Goal: Task Accomplishment & Management: Use online tool/utility

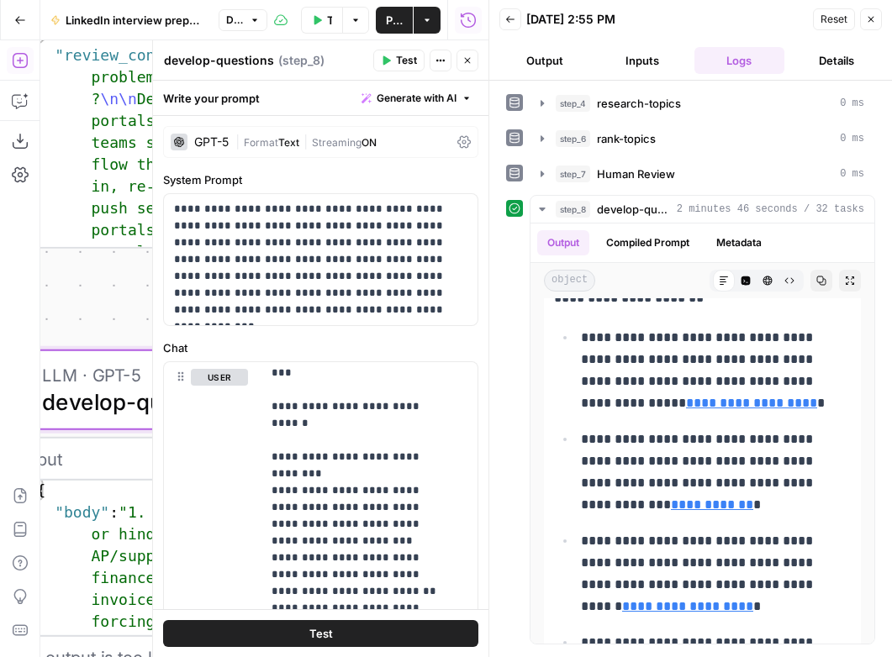
scroll to position [3501, 0]
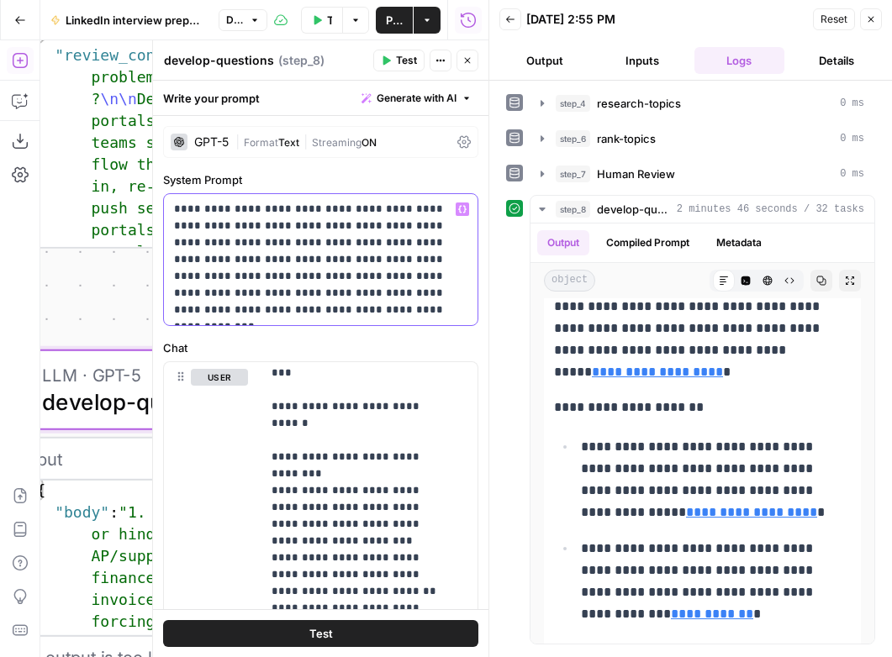
click at [288, 288] on p "**********" at bounding box center [314, 260] width 281 height 118
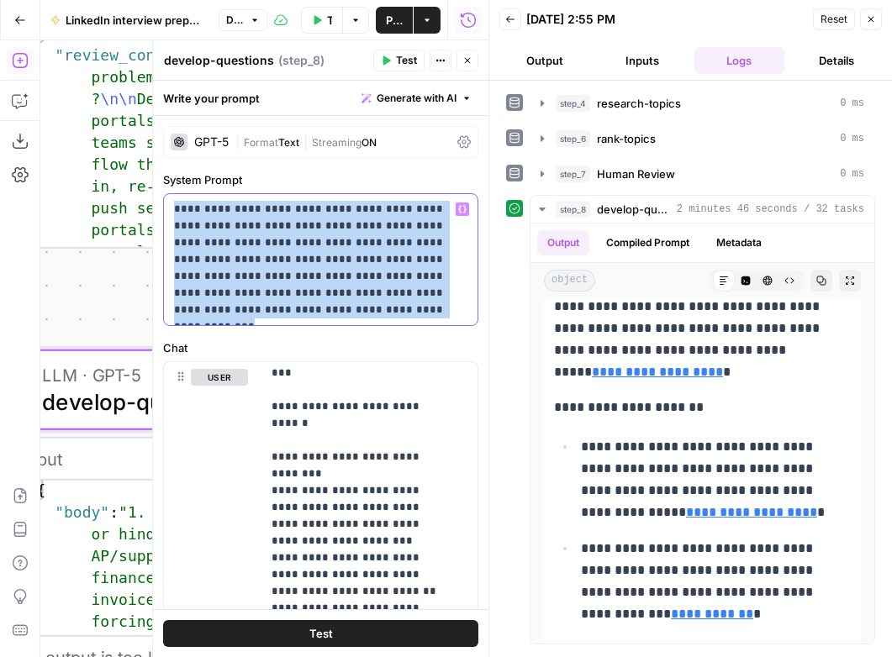
click at [288, 288] on p "**********" at bounding box center [314, 260] width 281 height 118
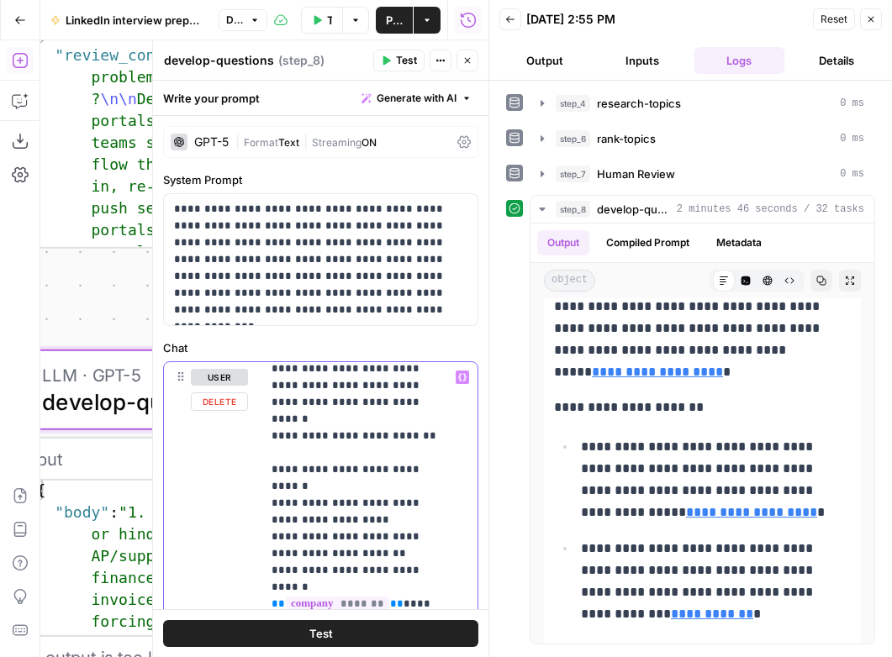
scroll to position [2401, 0]
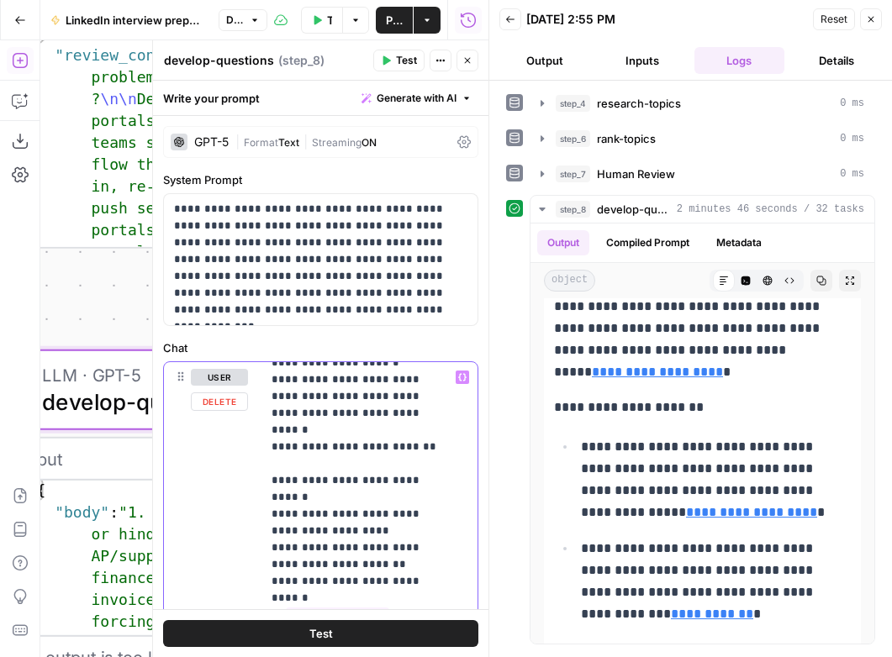
drag, startPoint x: 348, startPoint y: 524, endPoint x: 271, endPoint y: 419, distance: 129.8
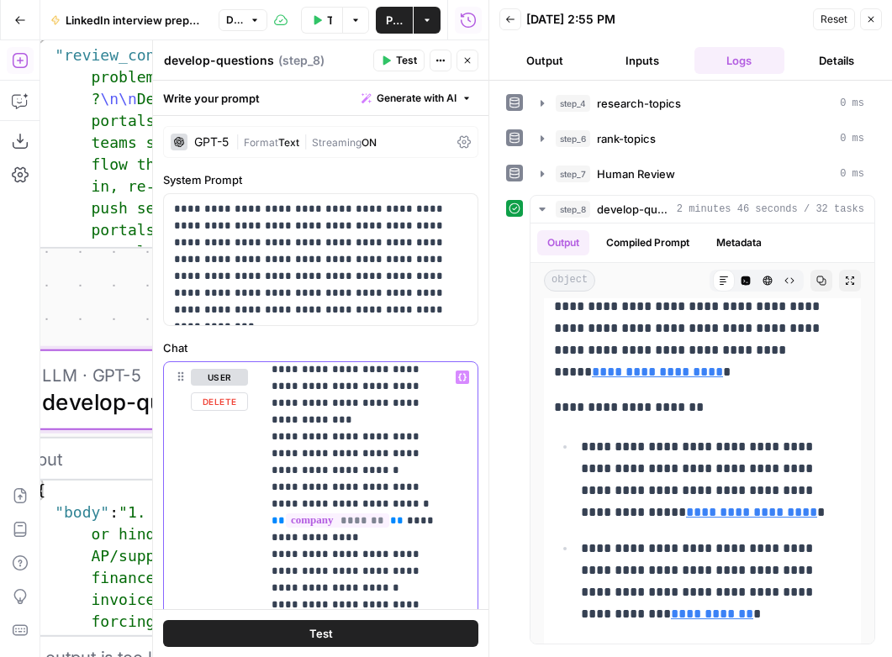
scroll to position [2173, 0]
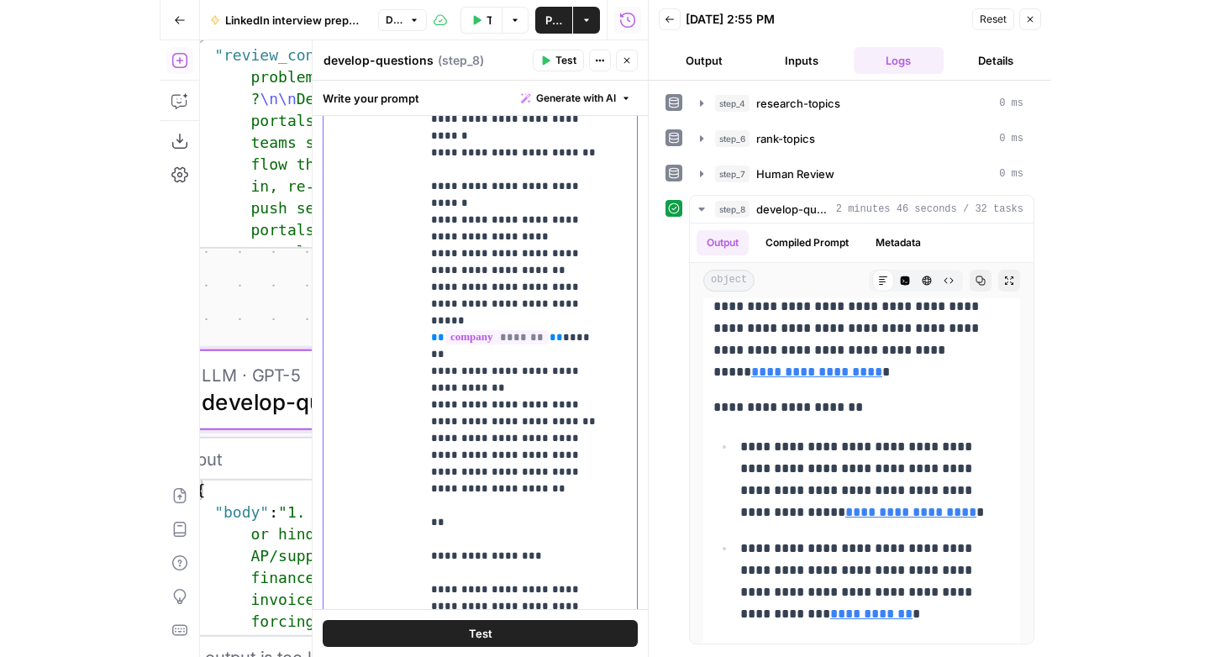
scroll to position [612, 0]
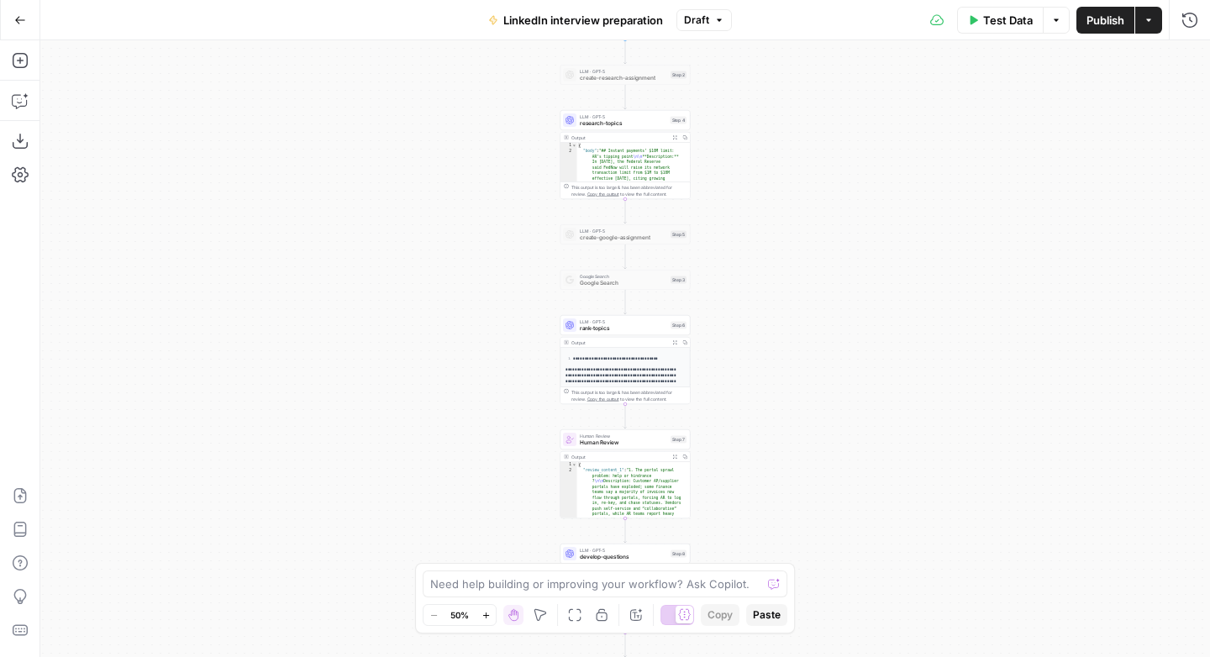
click at [487, 614] on icon "button" at bounding box center [485, 615] width 6 height 6
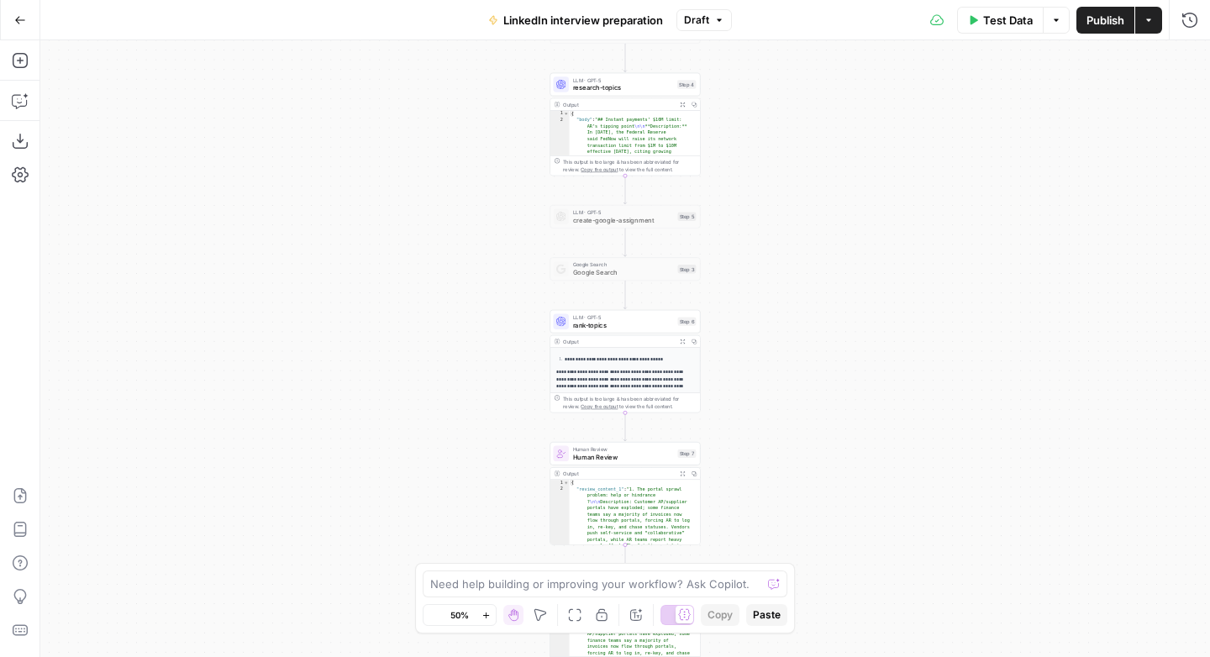
click at [487, 614] on icon "button" at bounding box center [485, 615] width 6 height 6
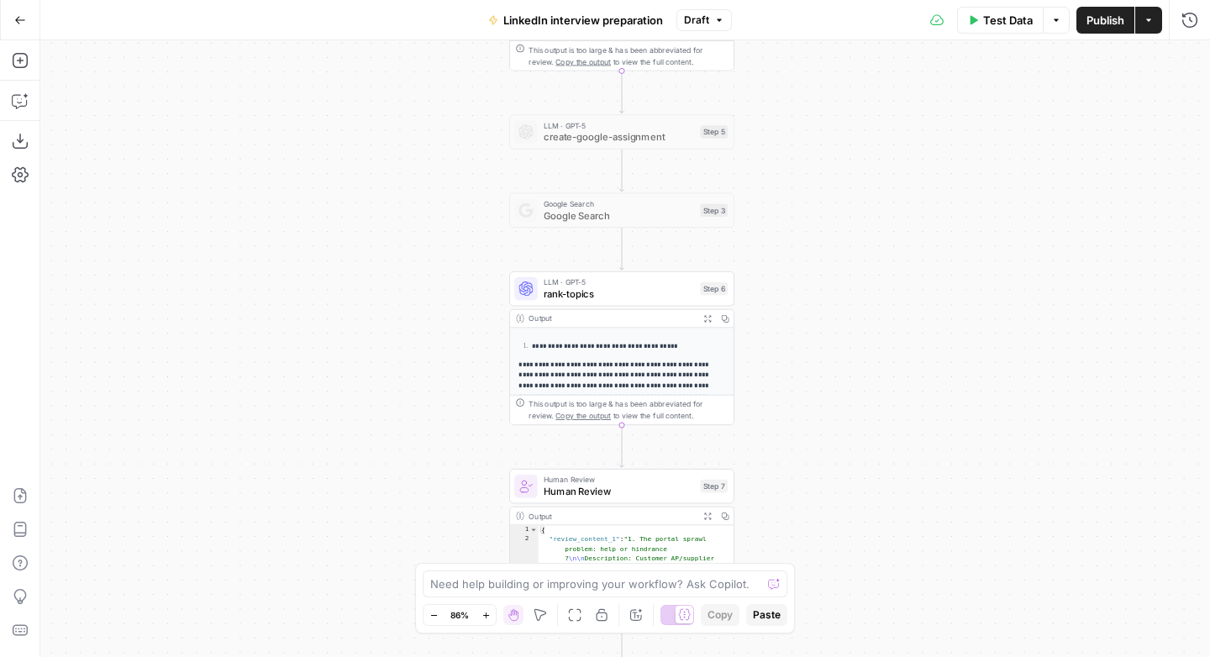
drag, startPoint x: 447, startPoint y: 411, endPoint x: 411, endPoint y: 470, distance: 69.0
click at [414, 275] on div "Workflow Input Settings Inputs LLM · GPT-5 create-research-assignment Step 2 LL…" at bounding box center [625, 348] width 1170 height 617
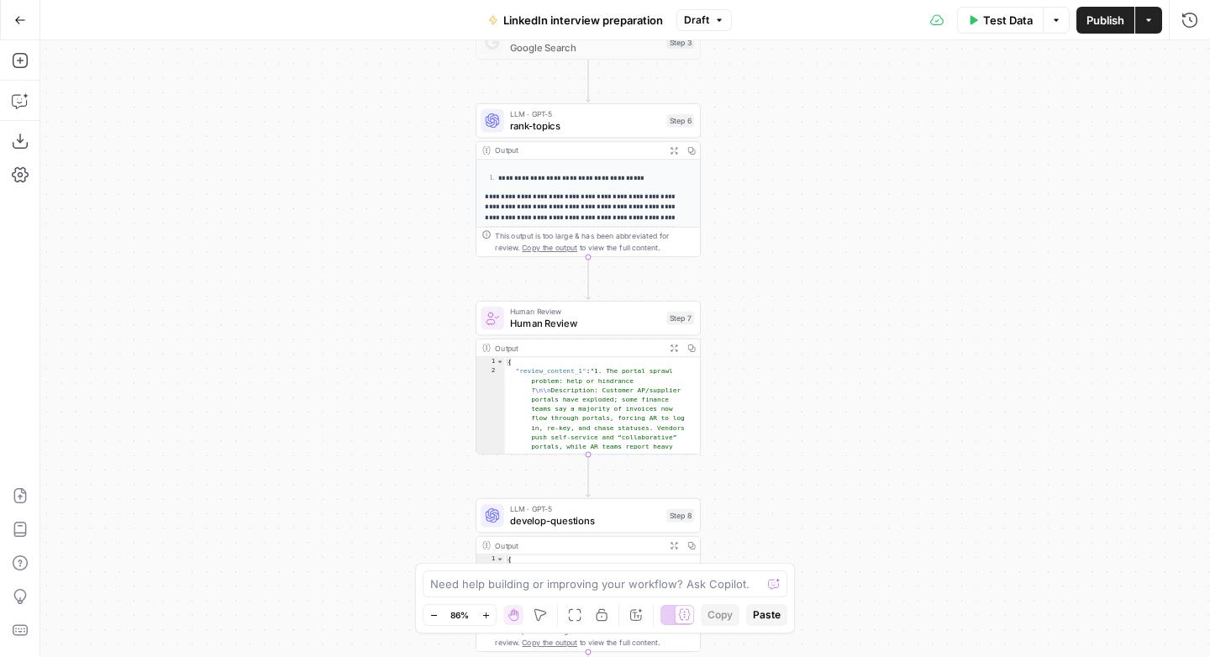
drag, startPoint x: 376, startPoint y: 499, endPoint x: 389, endPoint y: 343, distance: 156.9
click at [388, 344] on div "Workflow Input Settings Inputs LLM · GPT-5 create-research-assignment Step 2 LL…" at bounding box center [625, 348] width 1170 height 617
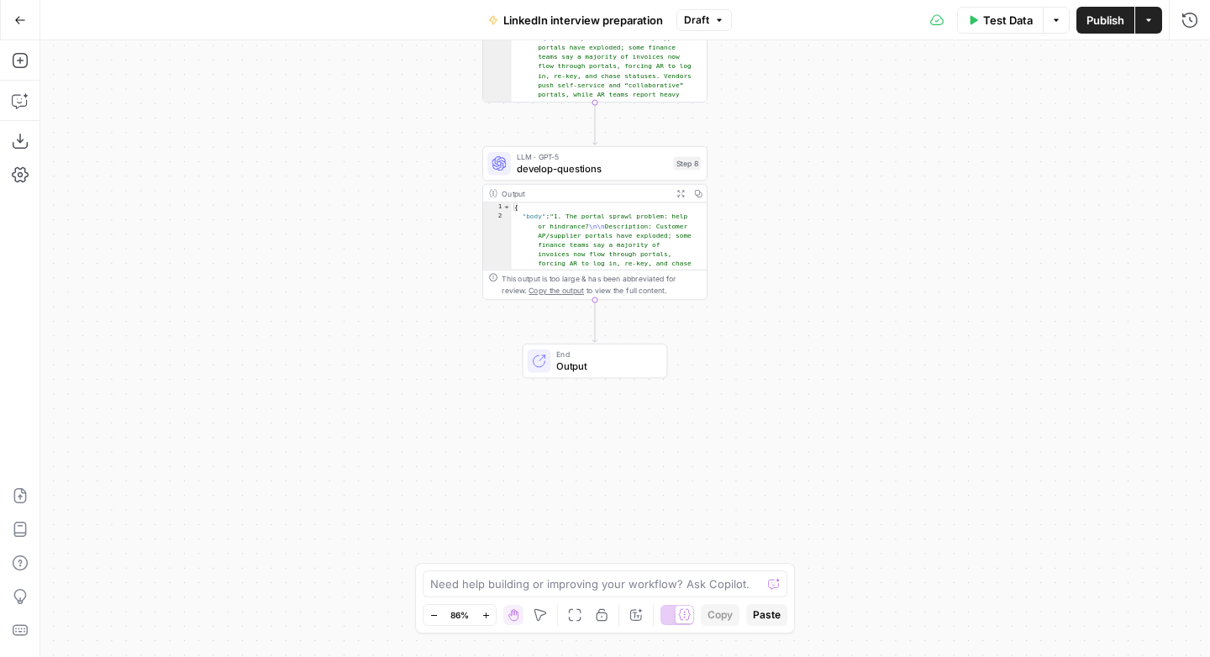
drag, startPoint x: 323, startPoint y: 322, endPoint x: 306, endPoint y: 270, distance: 54.8
click at [305, 270] on div "Workflow Input Settings Inputs LLM · GPT-5 create-research-assignment Step 2 LL…" at bounding box center [625, 348] width 1170 height 617
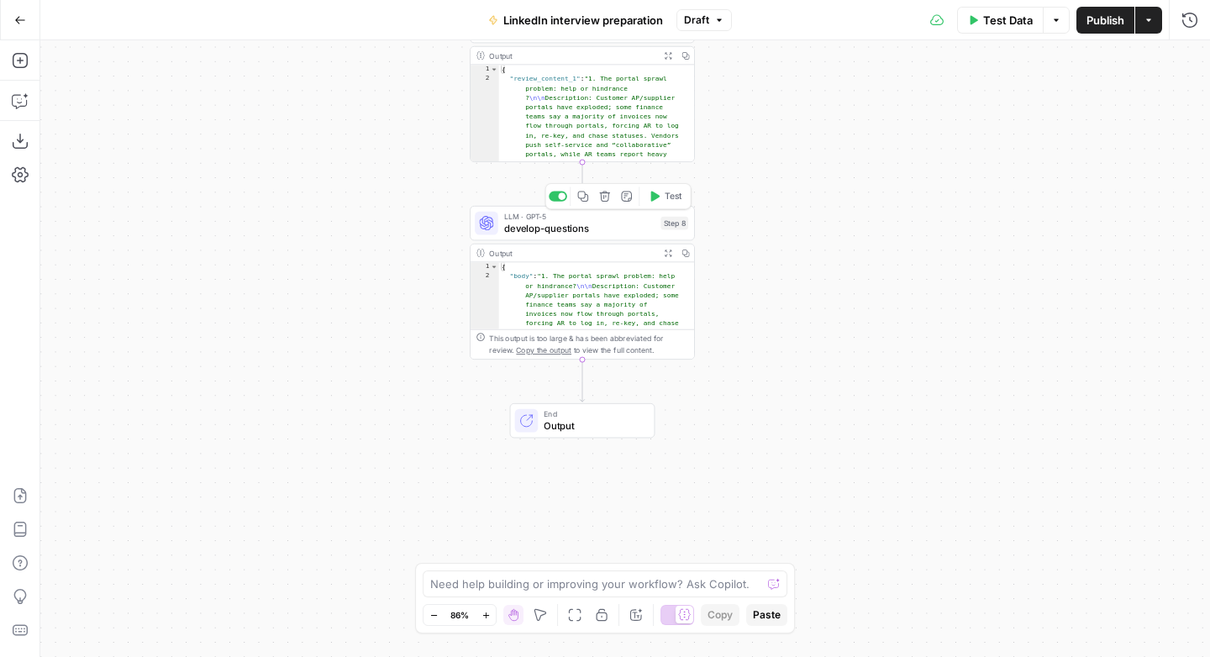
click at [657, 198] on icon "button" at bounding box center [655, 196] width 9 height 10
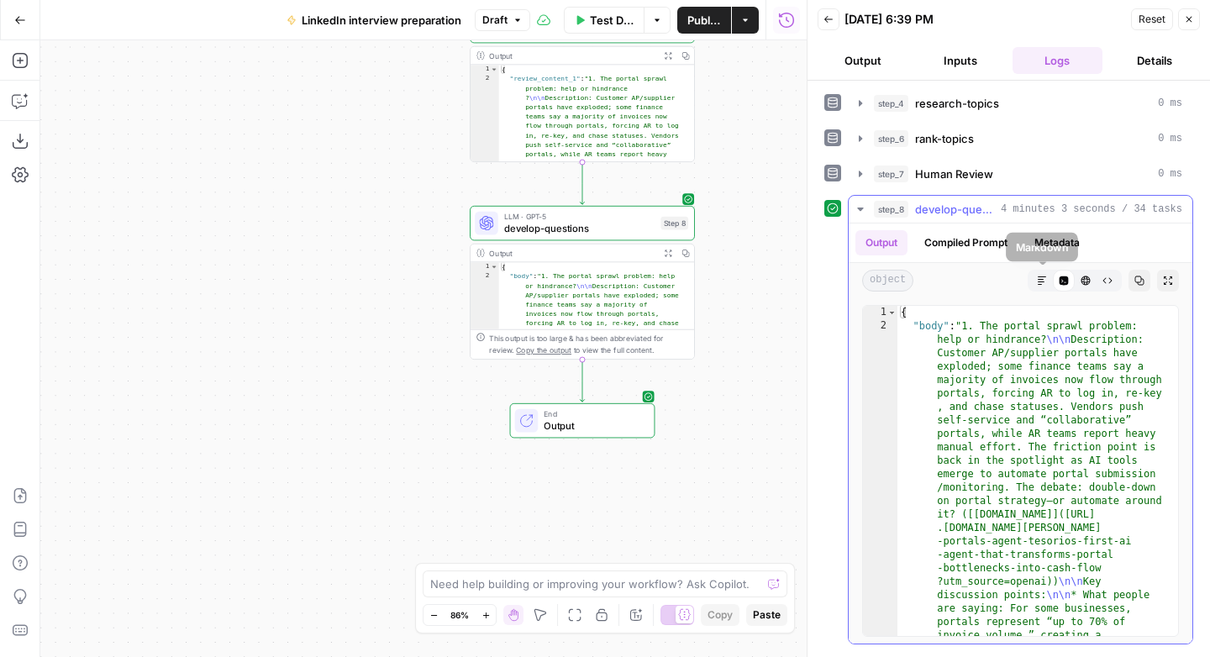
click at [1036, 281] on button "Markdown" at bounding box center [1042, 281] width 22 height 22
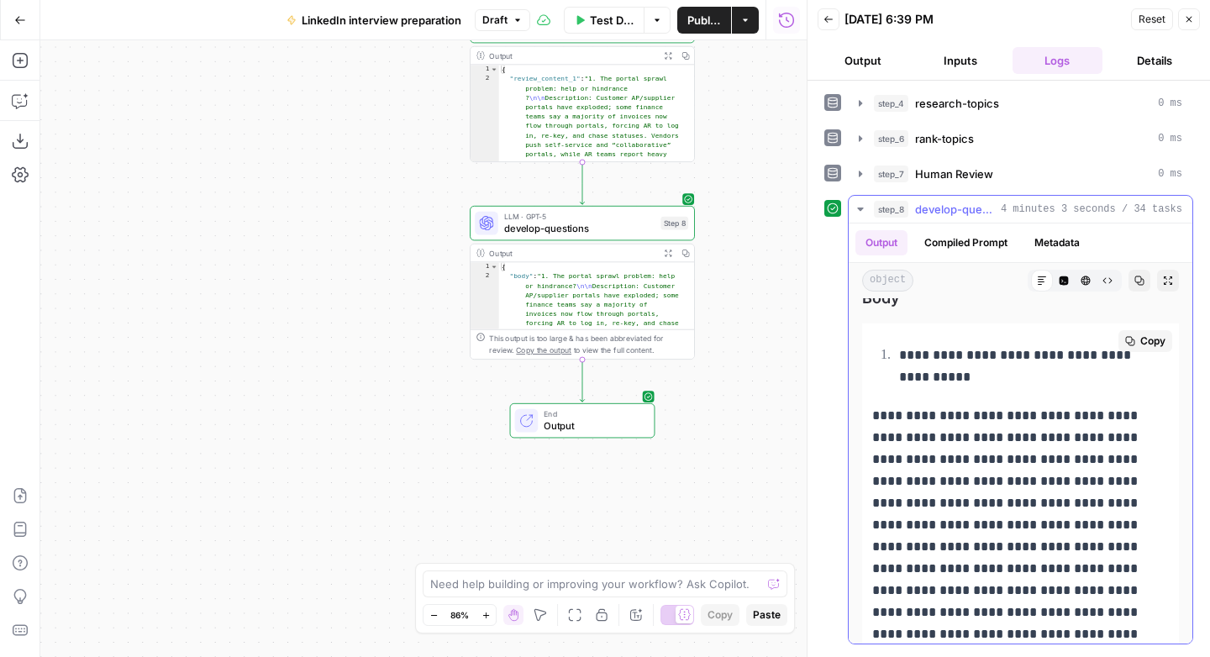
scroll to position [34, 0]
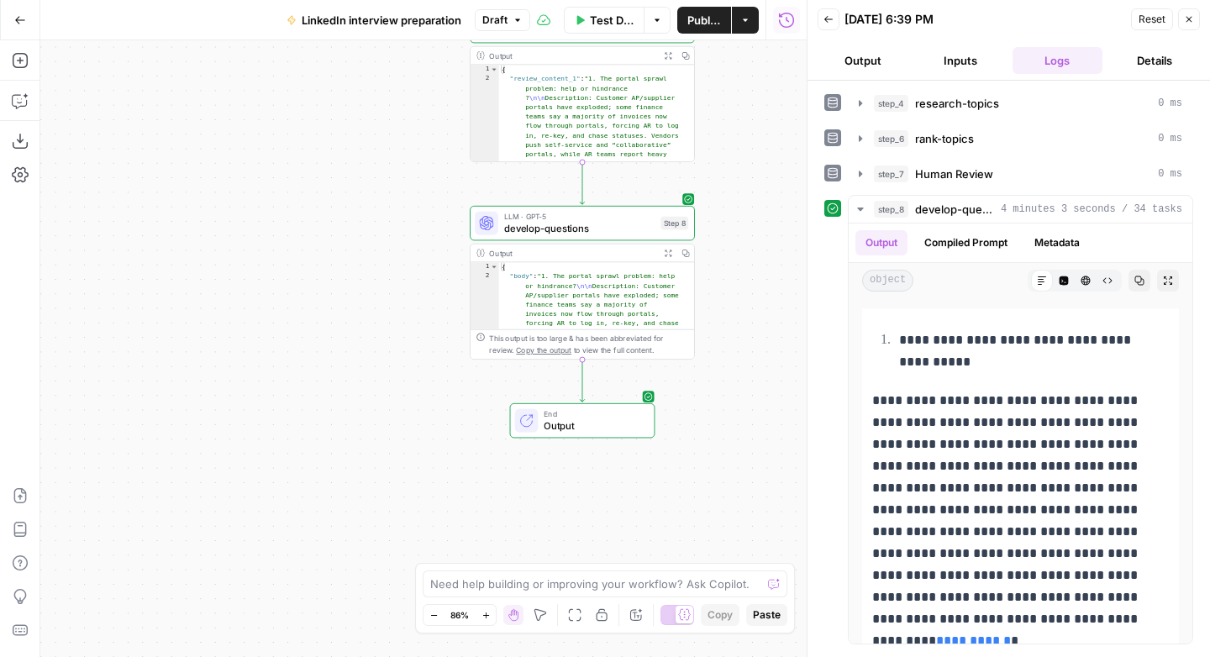
click at [581, 419] on span "Output" at bounding box center [593, 426] width 99 height 14
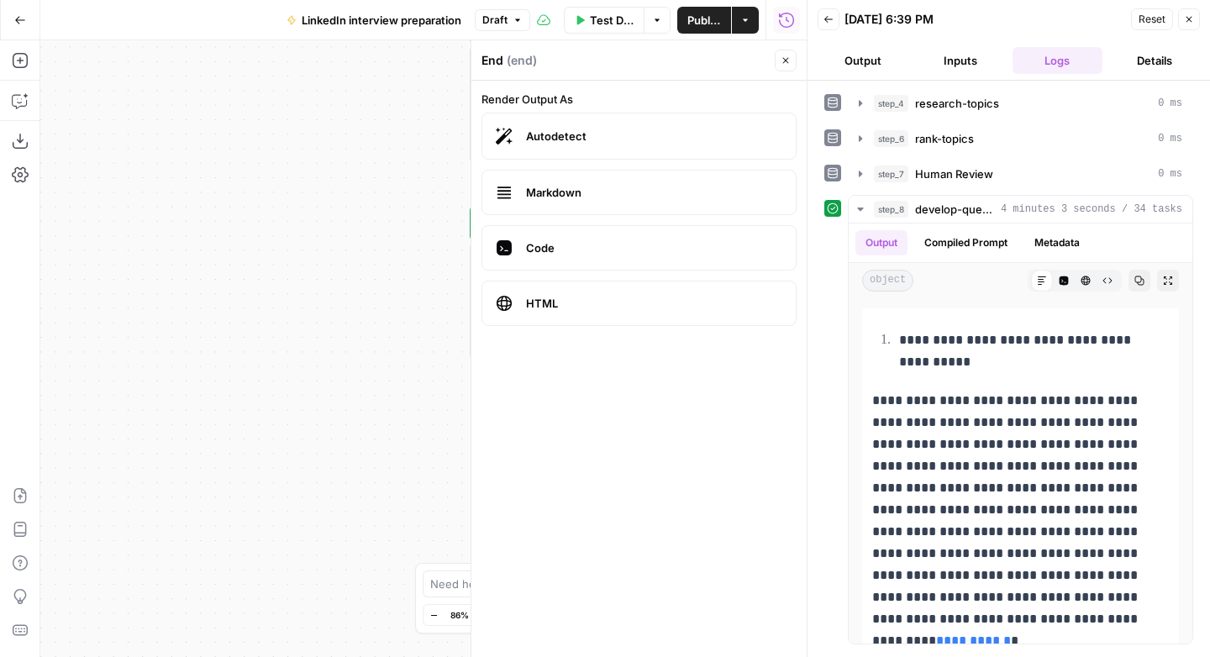
click at [572, 145] on label "Autodetect" at bounding box center [639, 136] width 315 height 47
click at [1037, 281] on icon at bounding box center [1042, 281] width 10 height 10
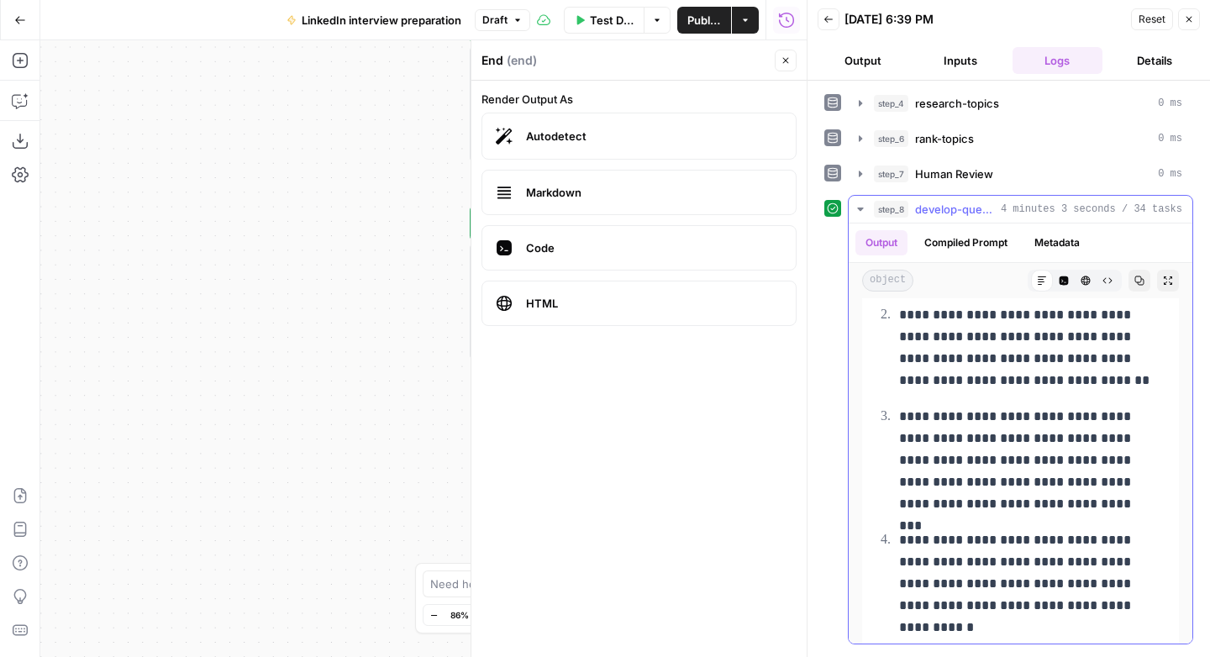
scroll to position [3120, 0]
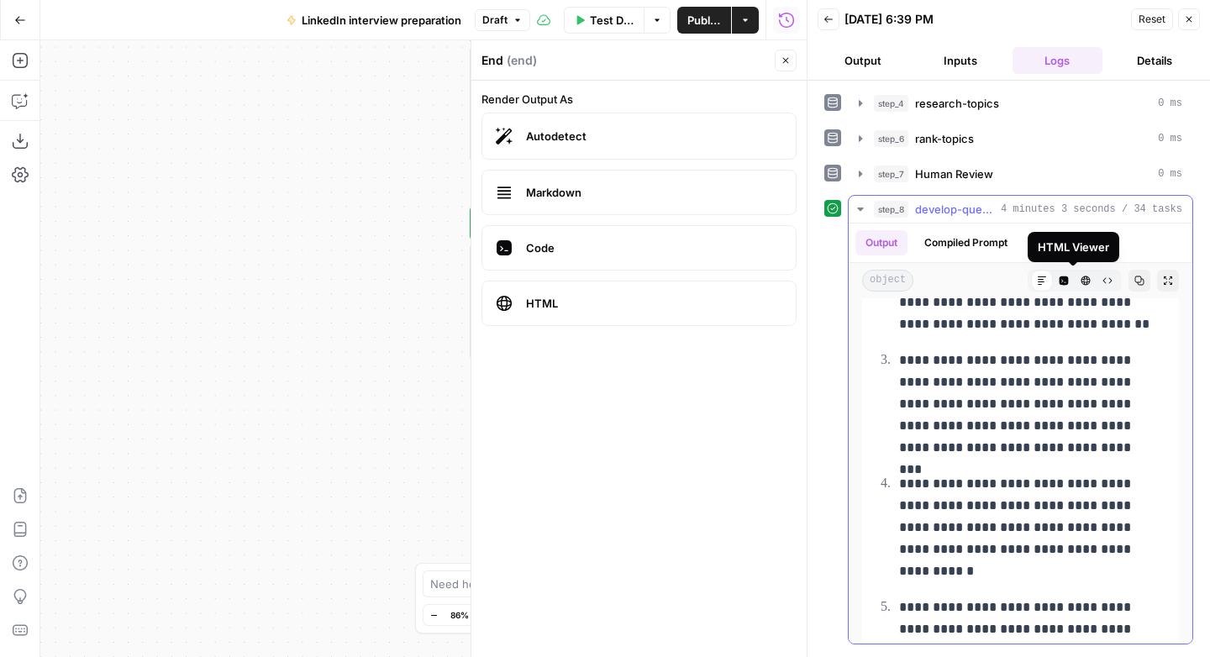
drag, startPoint x: 1133, startPoint y: 281, endPoint x: 1117, endPoint y: 276, distance: 16.7
click at [1133, 282] on button "Copy" at bounding box center [1140, 281] width 22 height 22
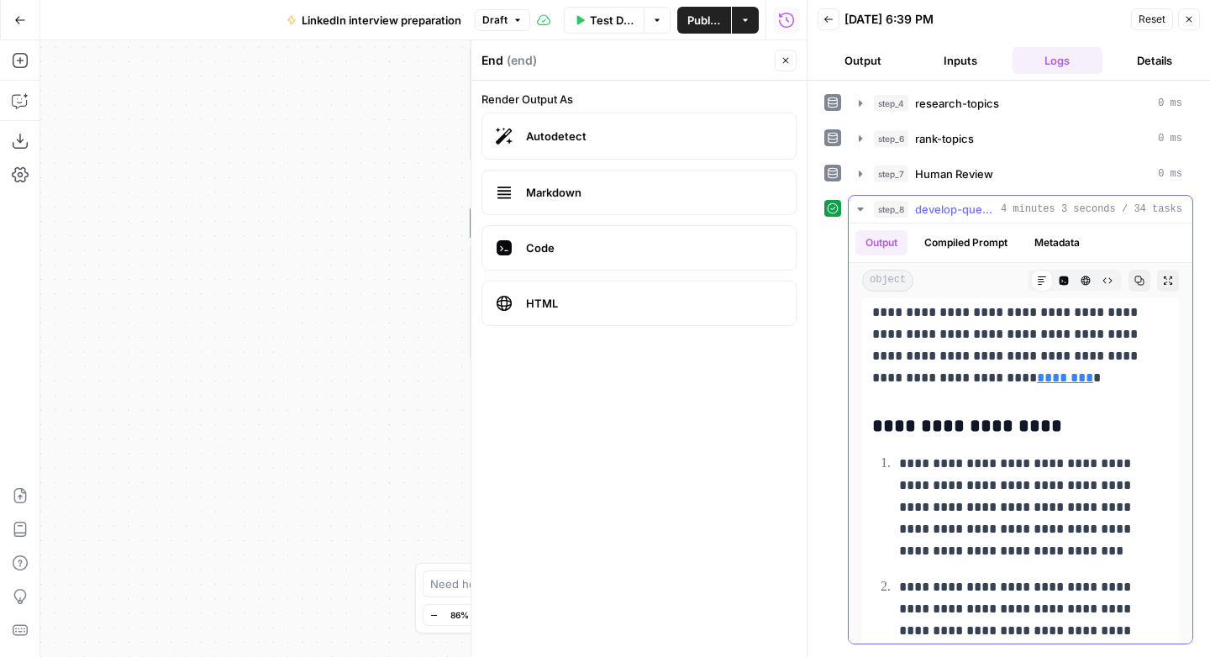
scroll to position [4855, 0]
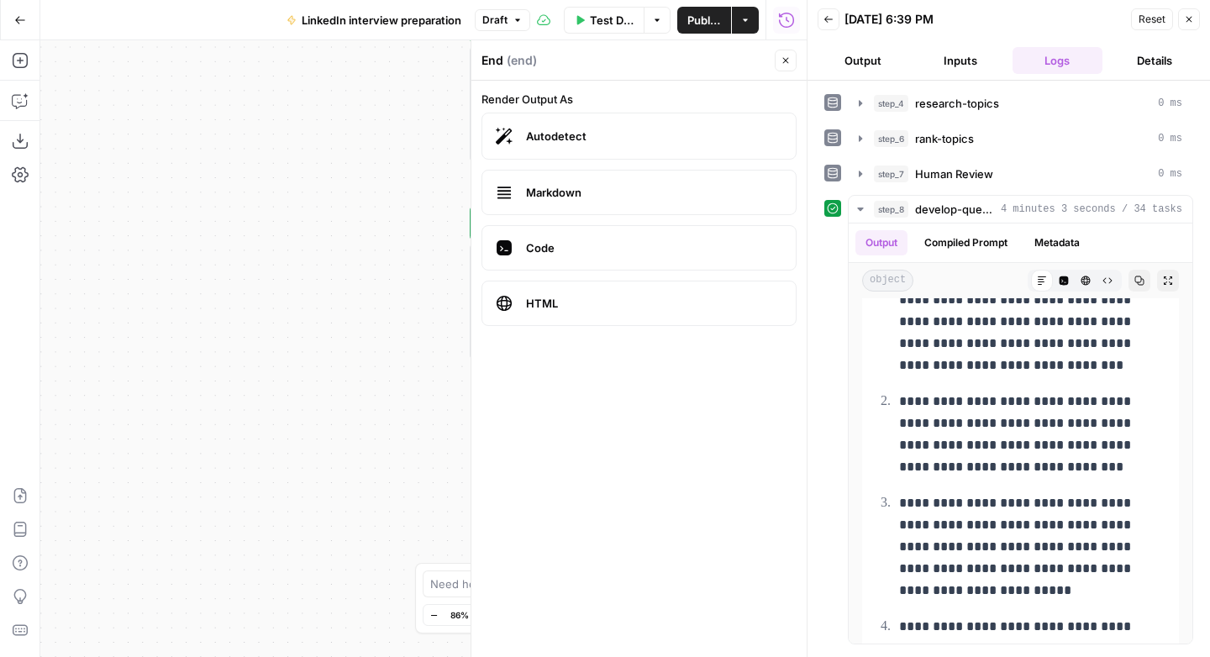
click at [782, 61] on icon "button" at bounding box center [786, 60] width 10 height 10
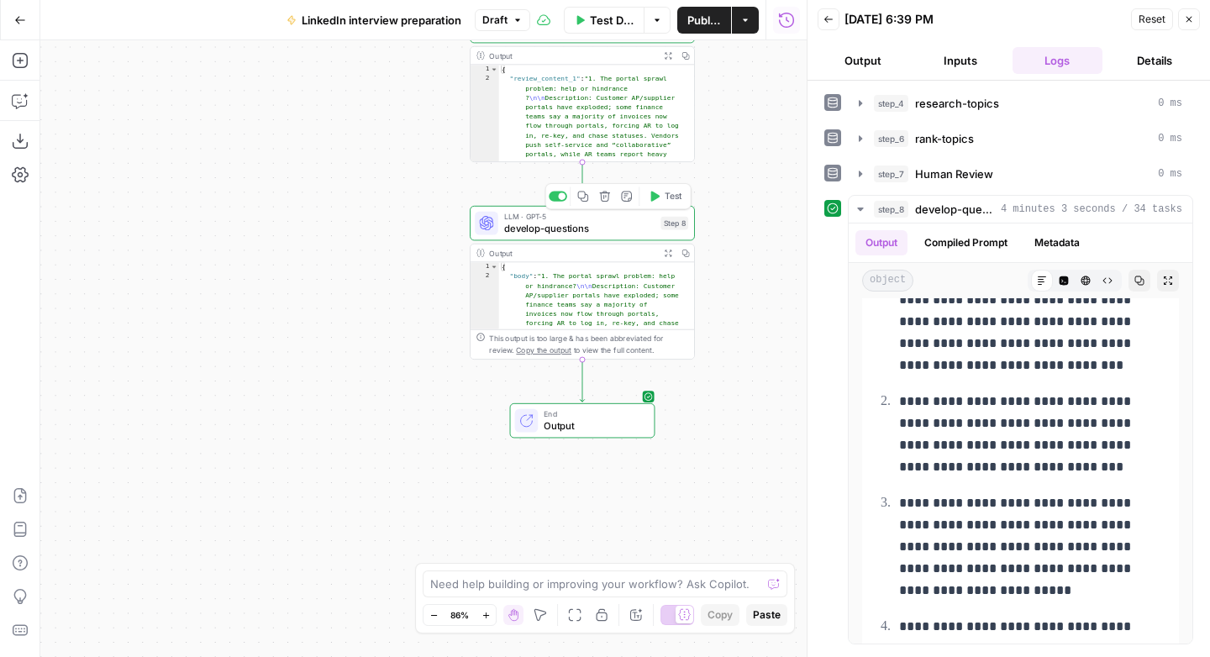
click at [593, 225] on span "develop-questions" at bounding box center [579, 228] width 151 height 14
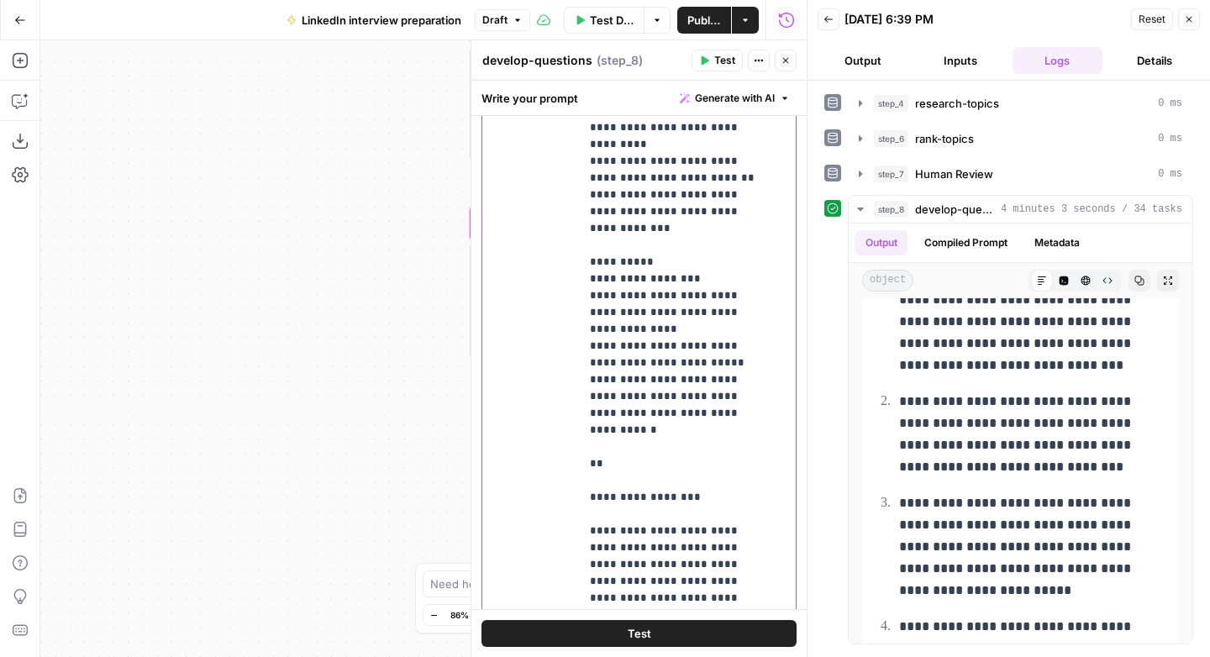
scroll to position [305, 0]
click at [714, 59] on span "Test" at bounding box center [724, 60] width 21 height 15
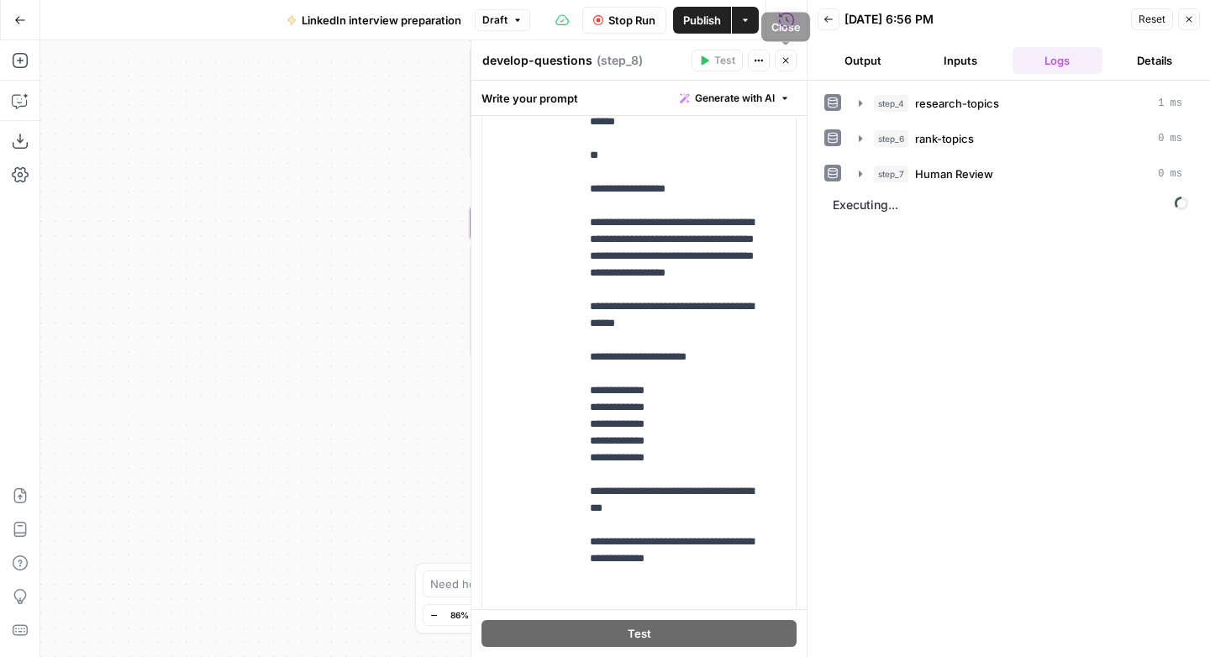
click at [788, 62] on icon "button" at bounding box center [786, 61] width 6 height 6
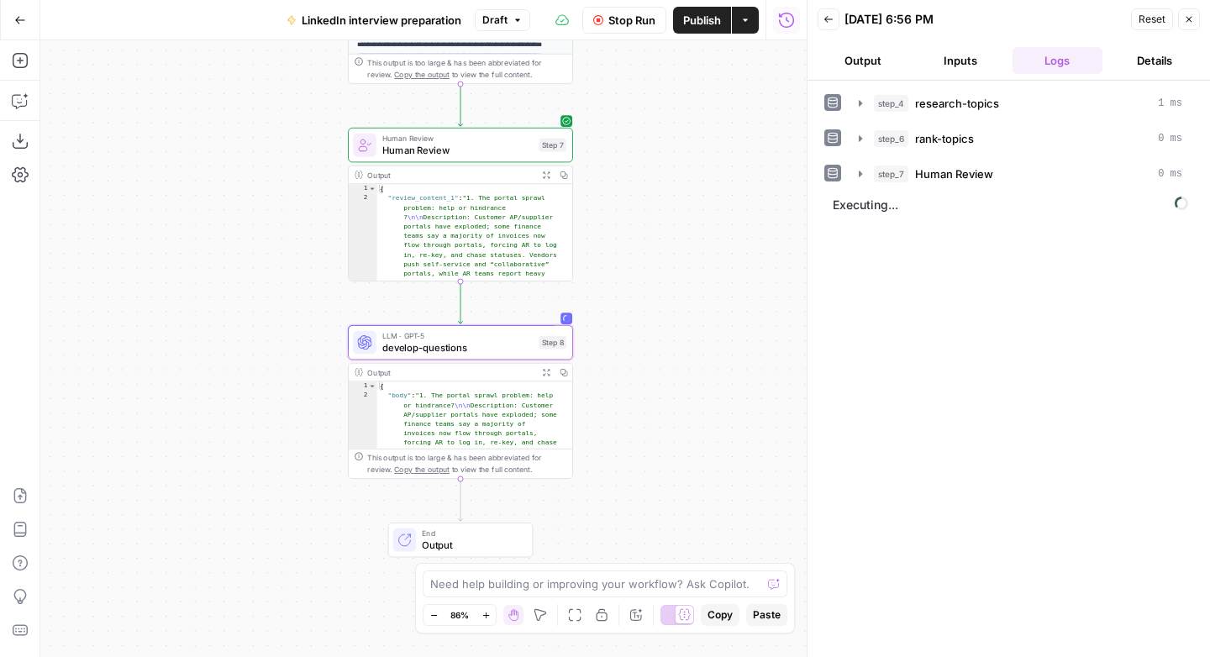
drag, startPoint x: 748, startPoint y: 177, endPoint x: 628, endPoint y: 296, distance: 169.4
click at [628, 296] on div "Workflow Input Settings Inputs LLM · GPT-5 create-research-assignment Step 2 LL…" at bounding box center [423, 348] width 767 height 617
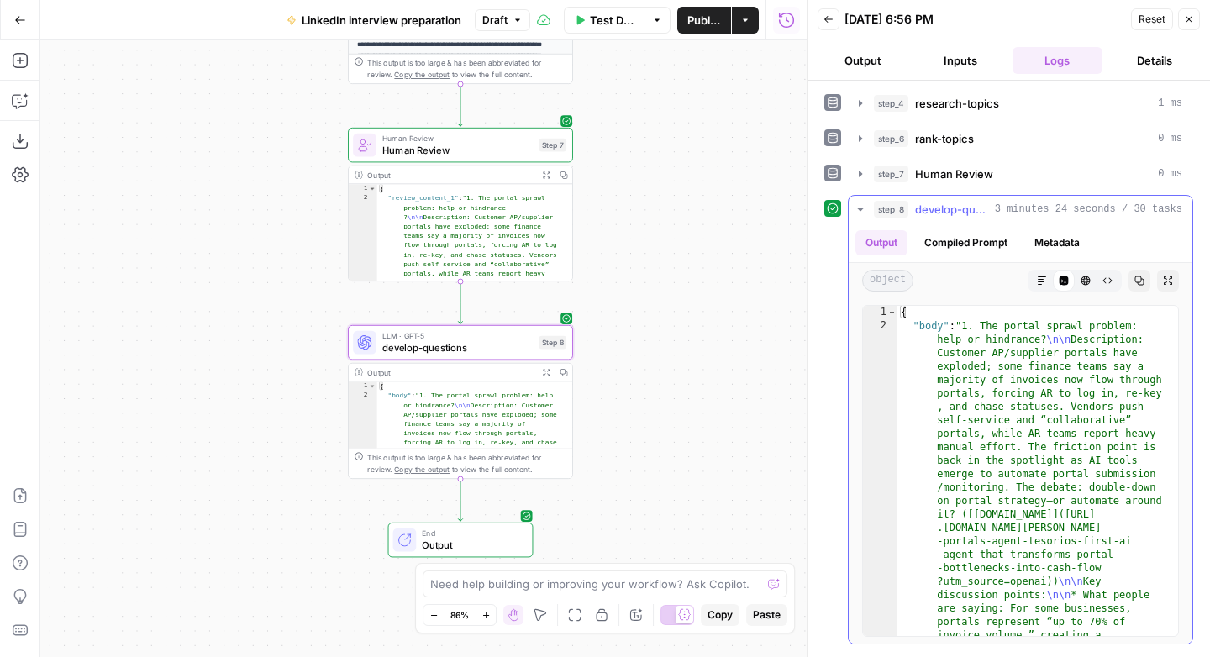
click at [1041, 280] on icon "button" at bounding box center [1042, 281] width 10 height 10
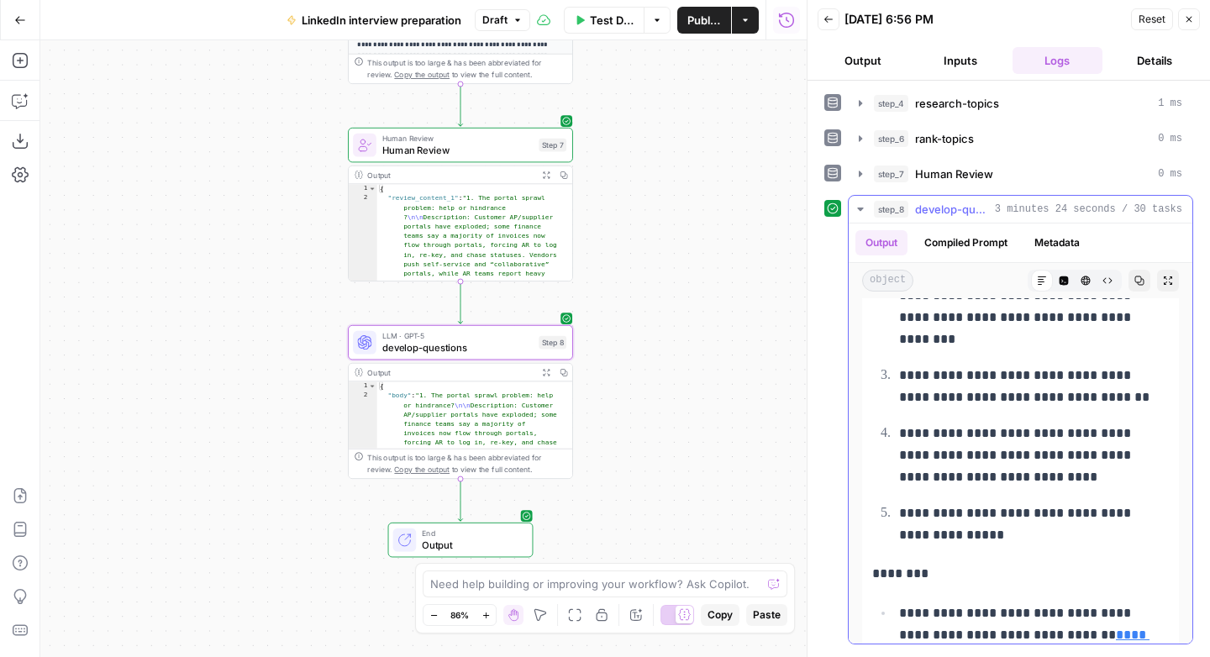
scroll to position [4472, 0]
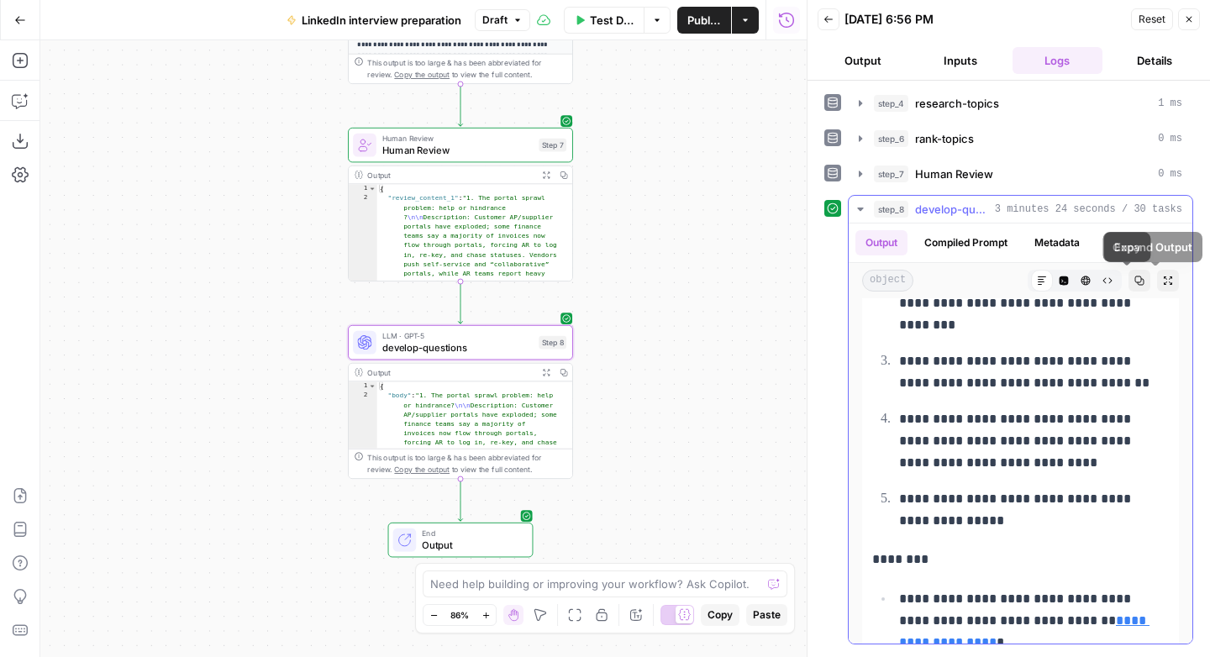
click at [1135, 283] on icon "button" at bounding box center [1140, 281] width 10 height 10
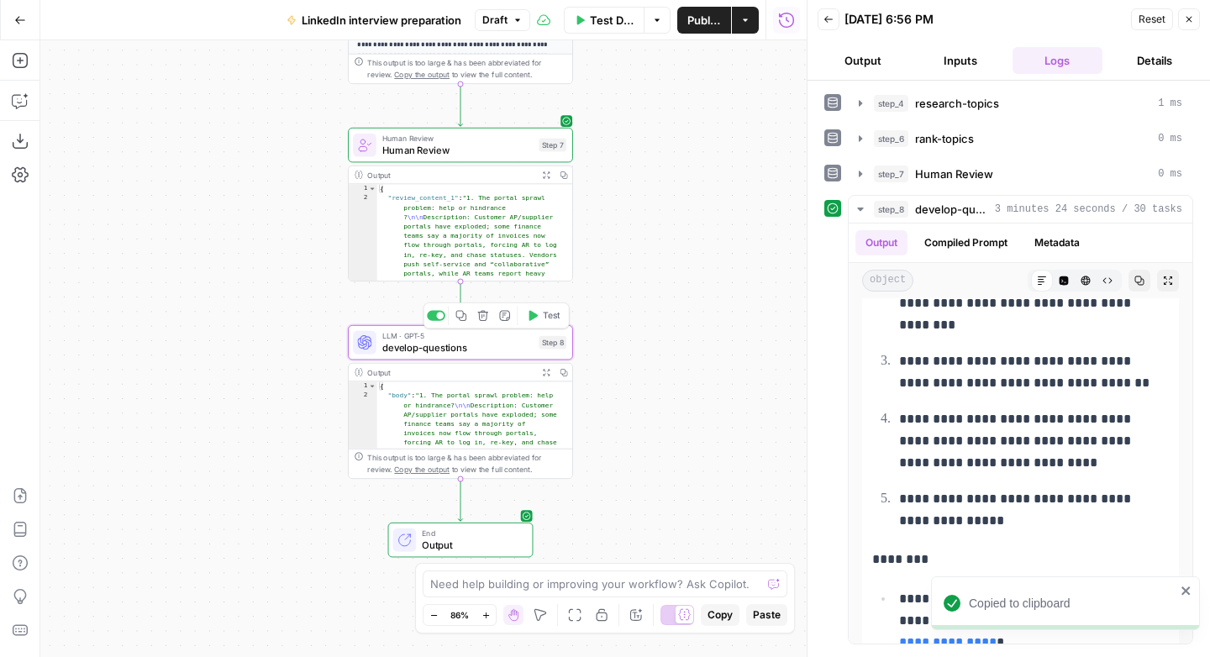
click at [461, 345] on span "develop-questions" at bounding box center [457, 347] width 151 height 14
click at [460, 344] on span "develop-questions" at bounding box center [457, 347] width 151 height 14
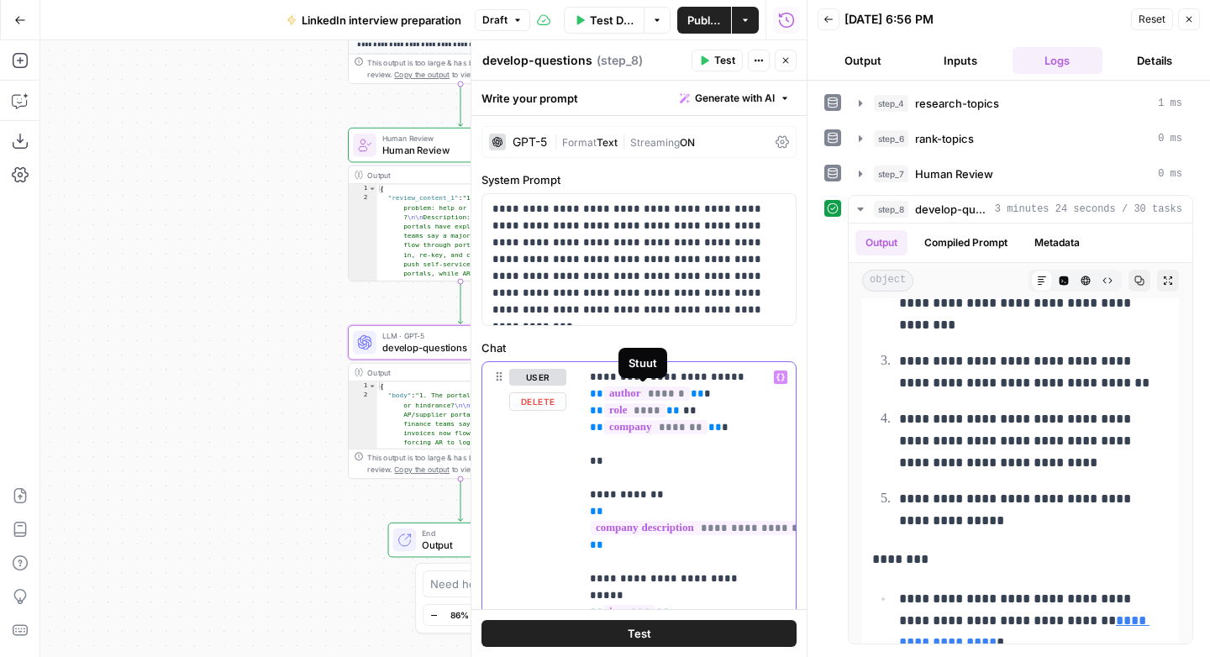
click at [286, 203] on div "Workflow Input Settings Inputs LLM · GPT-5 create-research-assignment Step 2 LL…" at bounding box center [423, 348] width 767 height 617
click at [681, 21] on button "Publish" at bounding box center [704, 20] width 54 height 27
click at [736, 20] on button "Actions" at bounding box center [745, 20] width 27 height 27
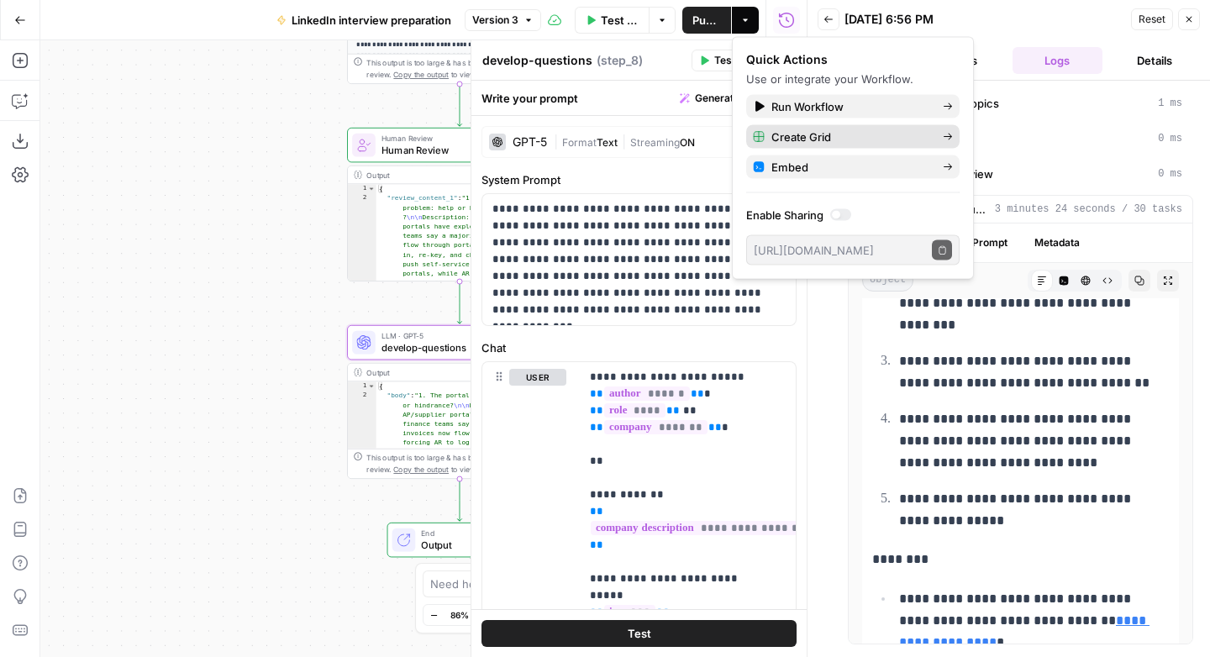
click at [811, 137] on span "Create Grid" at bounding box center [851, 137] width 158 height 17
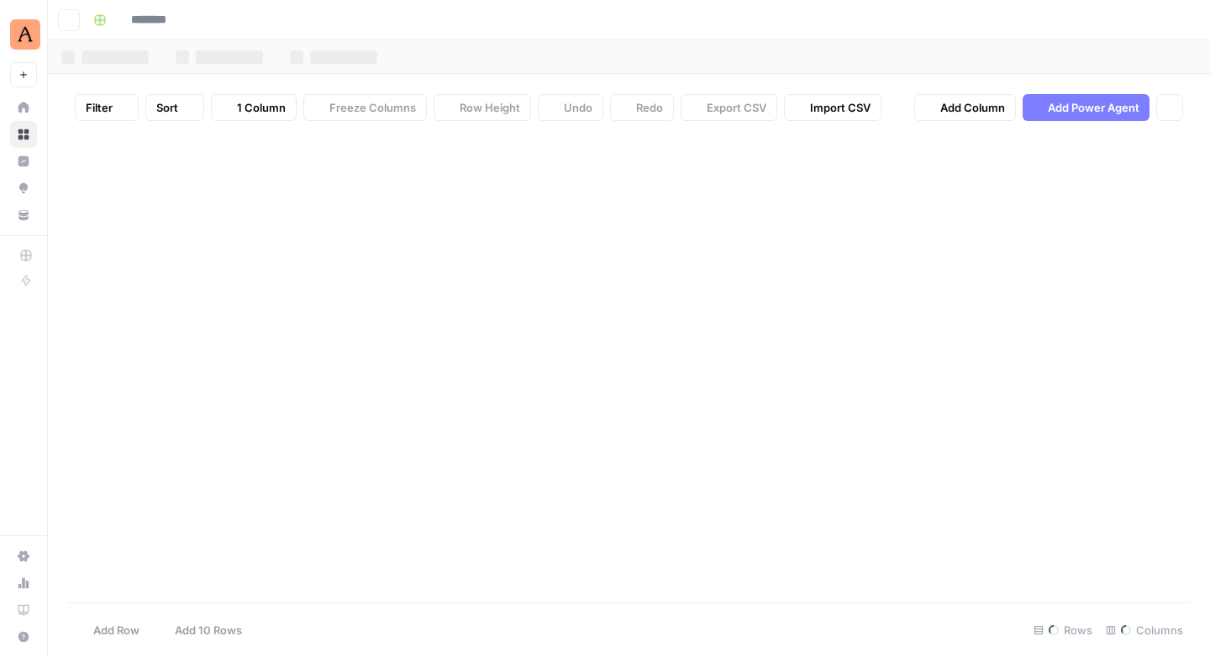
type input "**********"
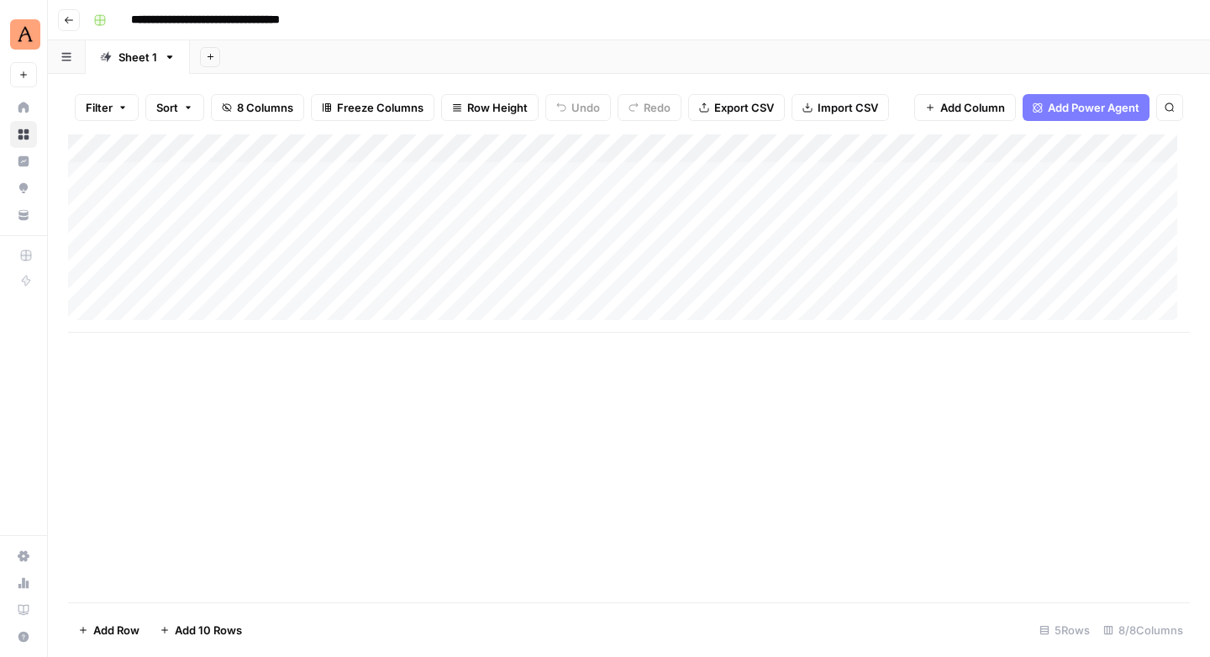
click at [206, 173] on div "Add Column" at bounding box center [629, 233] width 1122 height 198
click at [203, 173] on div "Add Column" at bounding box center [629, 233] width 1122 height 198
type textarea "**********"
type textarea "*****"
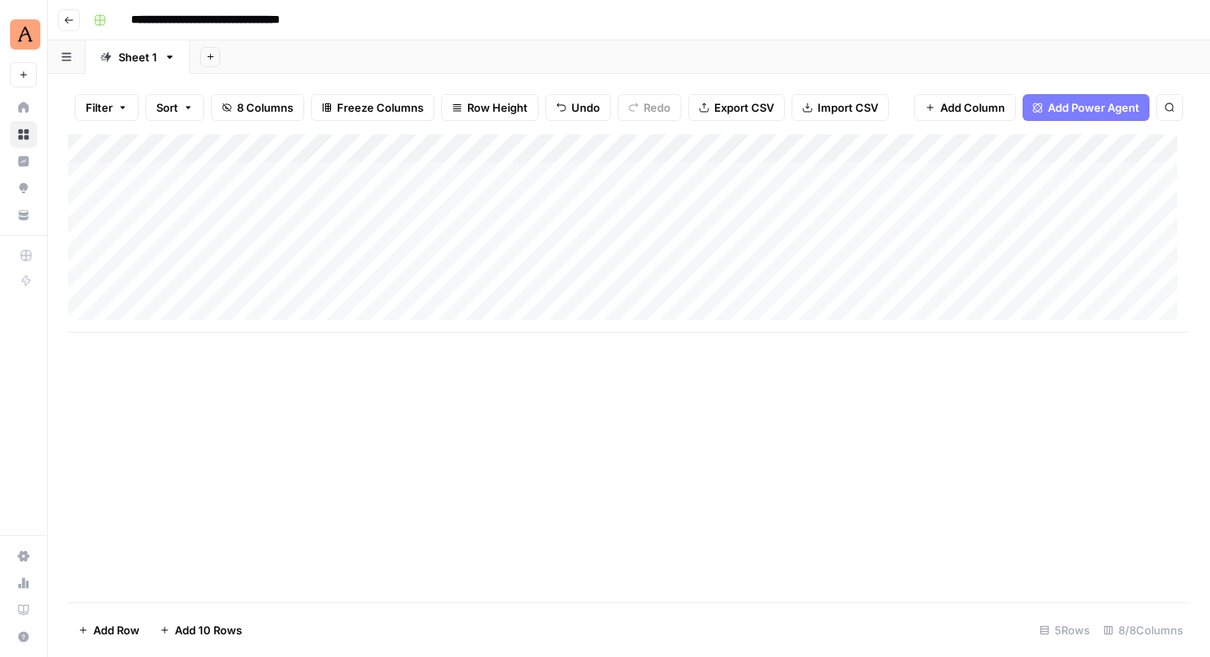
click at [896, 173] on div "Add Column" at bounding box center [629, 233] width 1122 height 198
type textarea "**********"
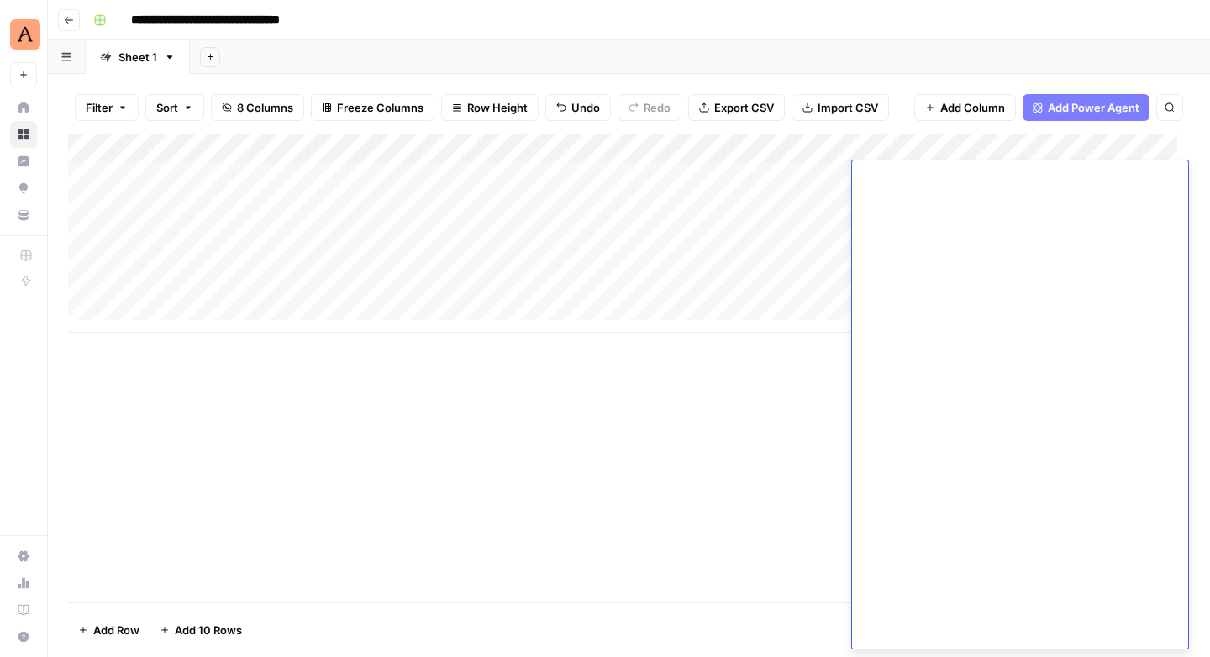
click at [776, 251] on div "Add Column" at bounding box center [629, 233] width 1122 height 198
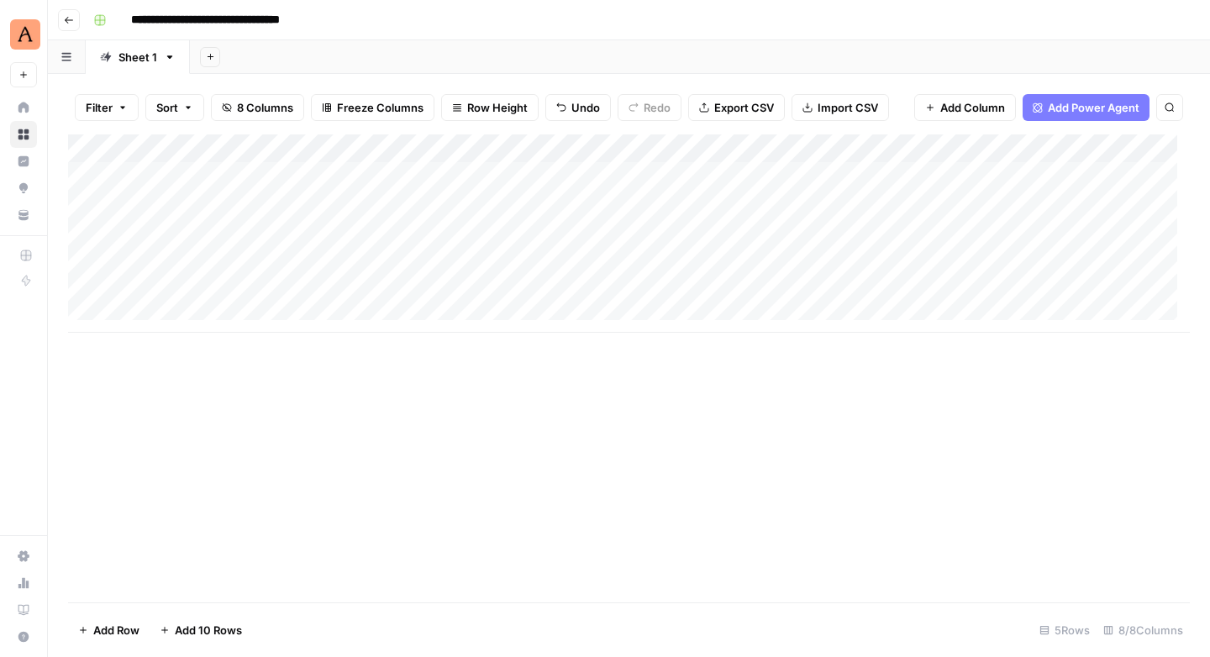
click at [1148, 175] on div "Add Column" at bounding box center [629, 233] width 1122 height 198
click at [1107, 171] on div "Add Column" at bounding box center [629, 233] width 1122 height 198
type textarea "**********"
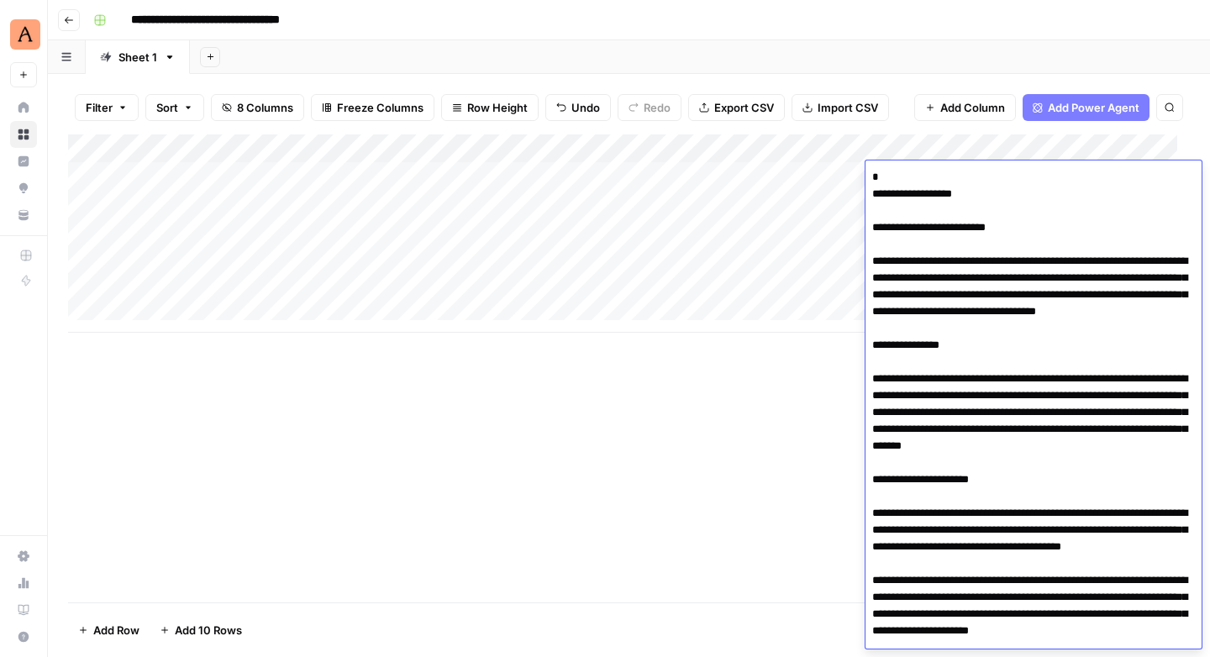
scroll to position [8158, 0]
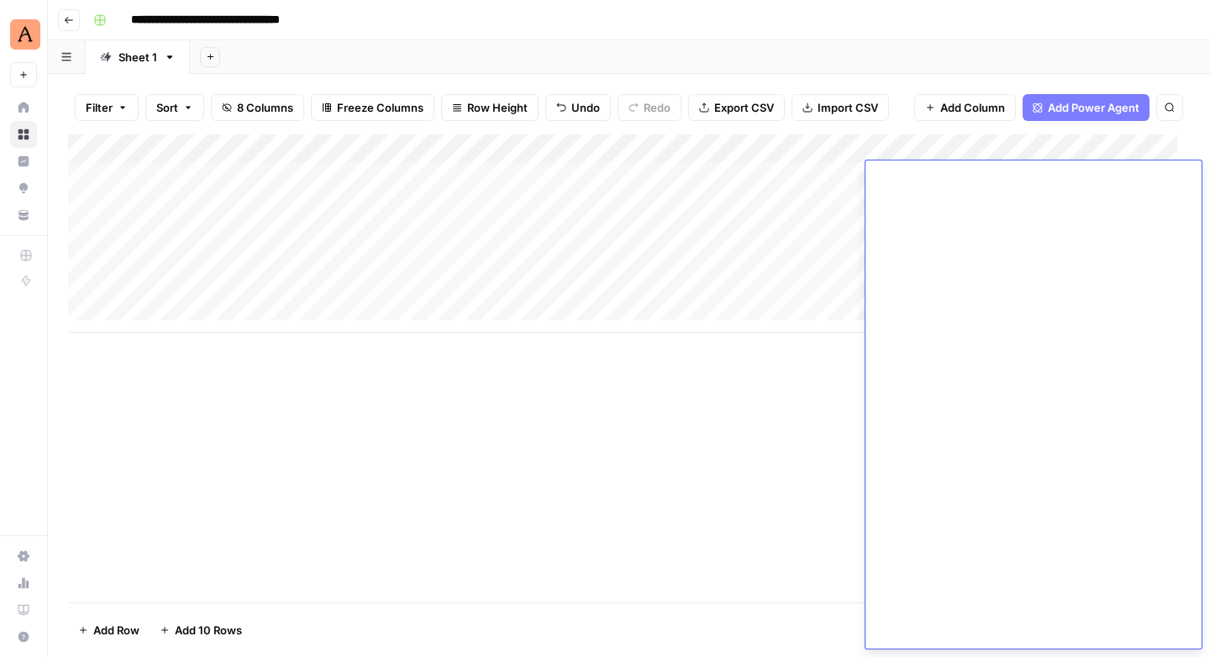
click at [618, 231] on div "Add Column" at bounding box center [629, 233] width 1122 height 198
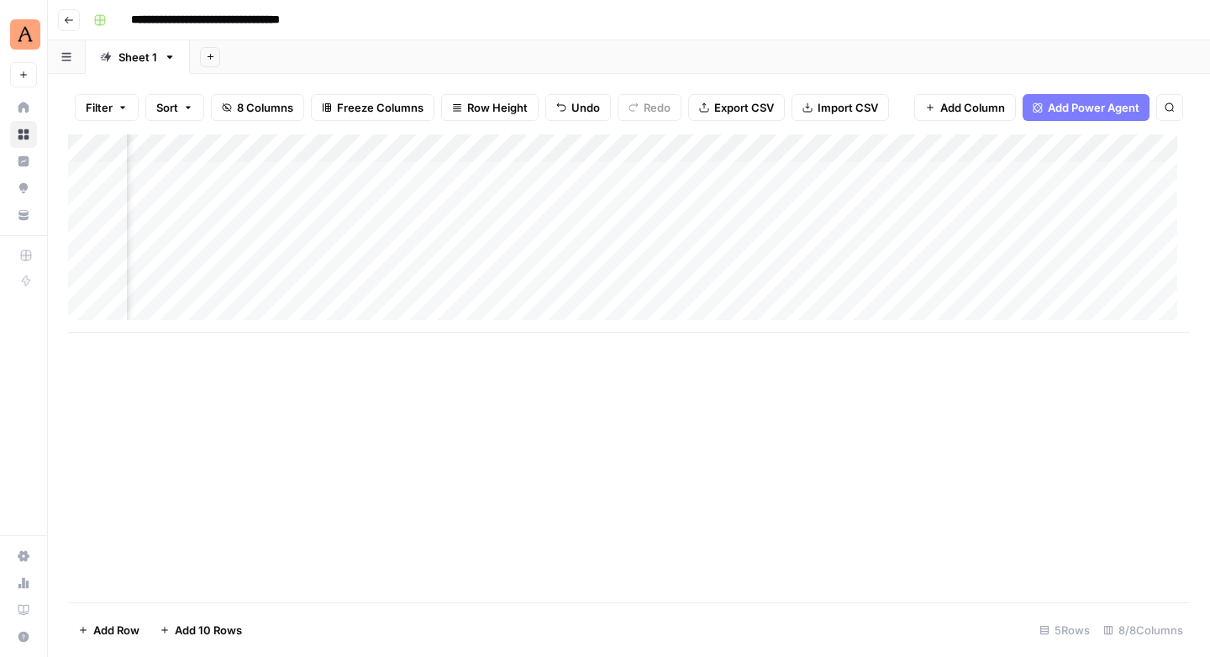
scroll to position [0, 819]
click at [569, 171] on div "Add Column" at bounding box center [629, 233] width 1122 height 198
click at [651, 179] on div "Add Column" at bounding box center [629, 233] width 1122 height 198
type textarea "**********"
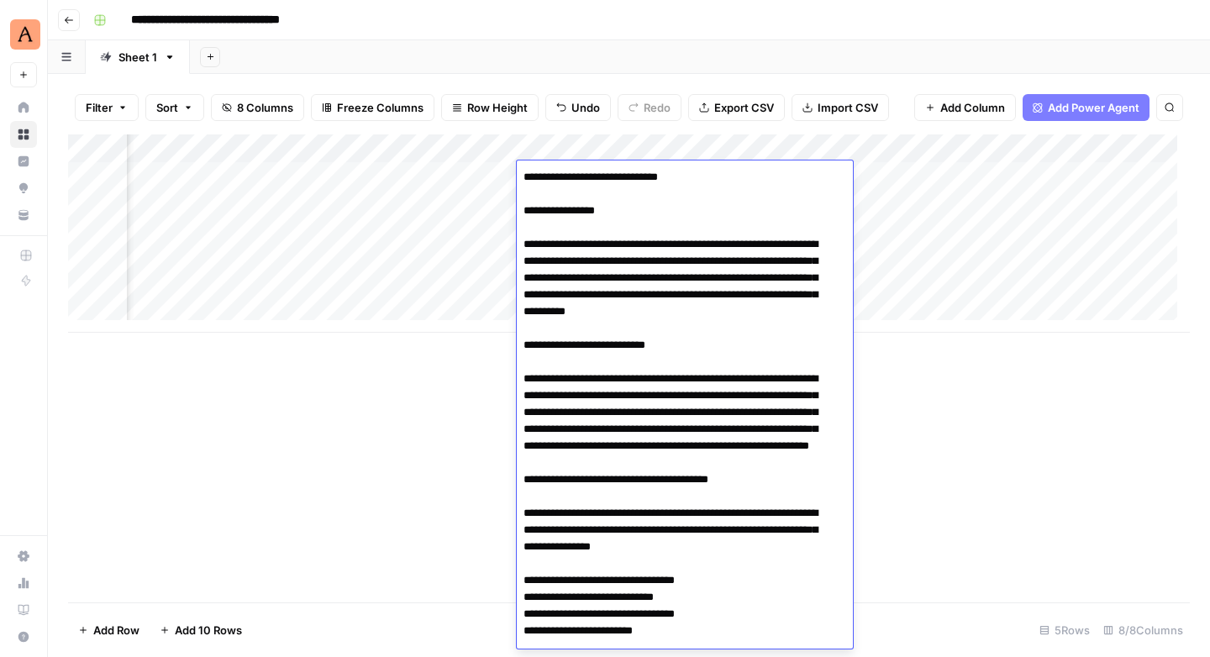
scroll to position [2073, 0]
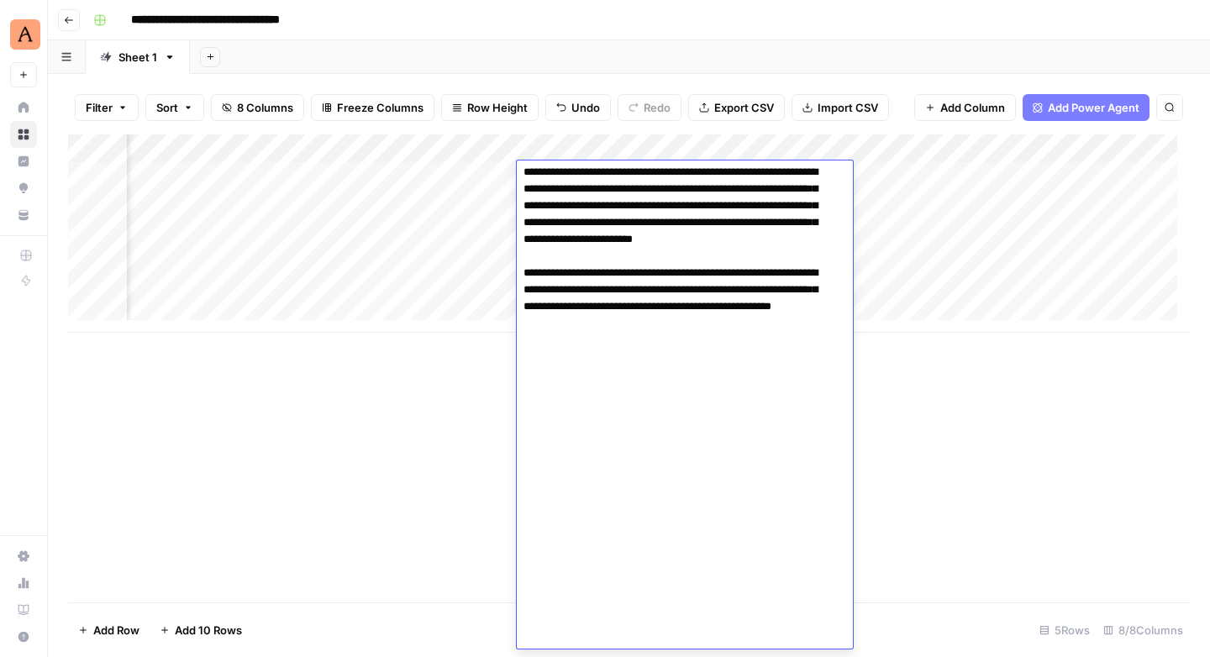
click at [915, 213] on div "Add Column" at bounding box center [629, 233] width 1122 height 198
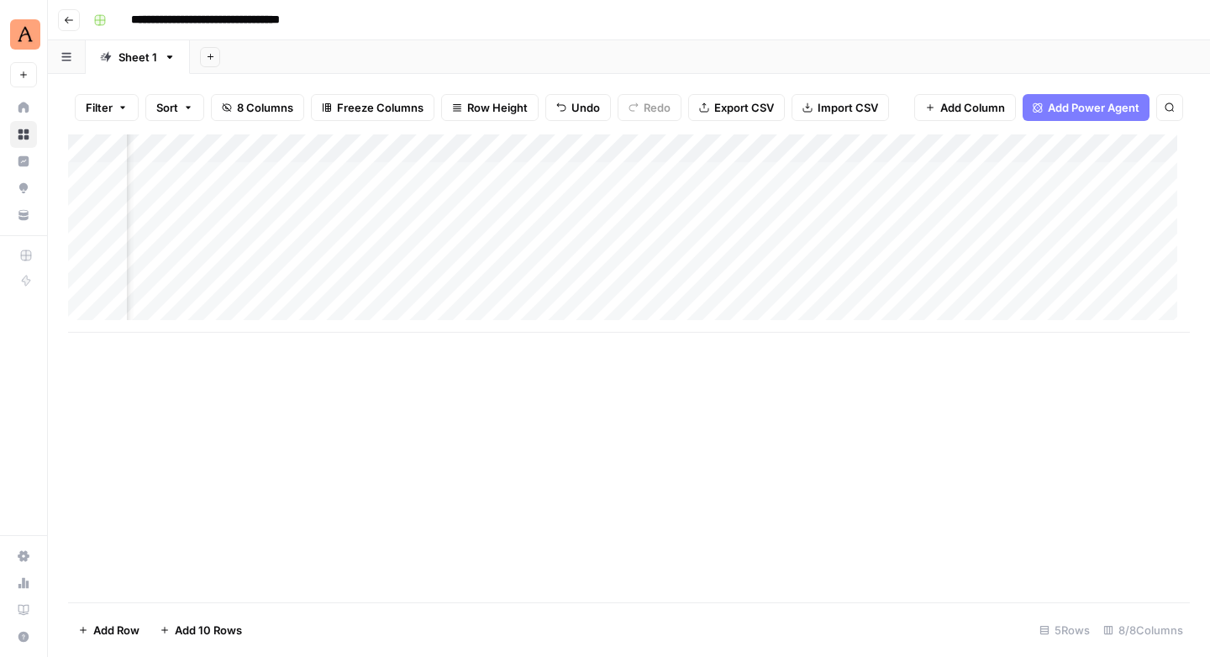
click at [835, 177] on div "Add Column" at bounding box center [629, 233] width 1122 height 198
type textarea "**********"
click at [963, 113] on span "Add Column" at bounding box center [972, 107] width 65 height 17
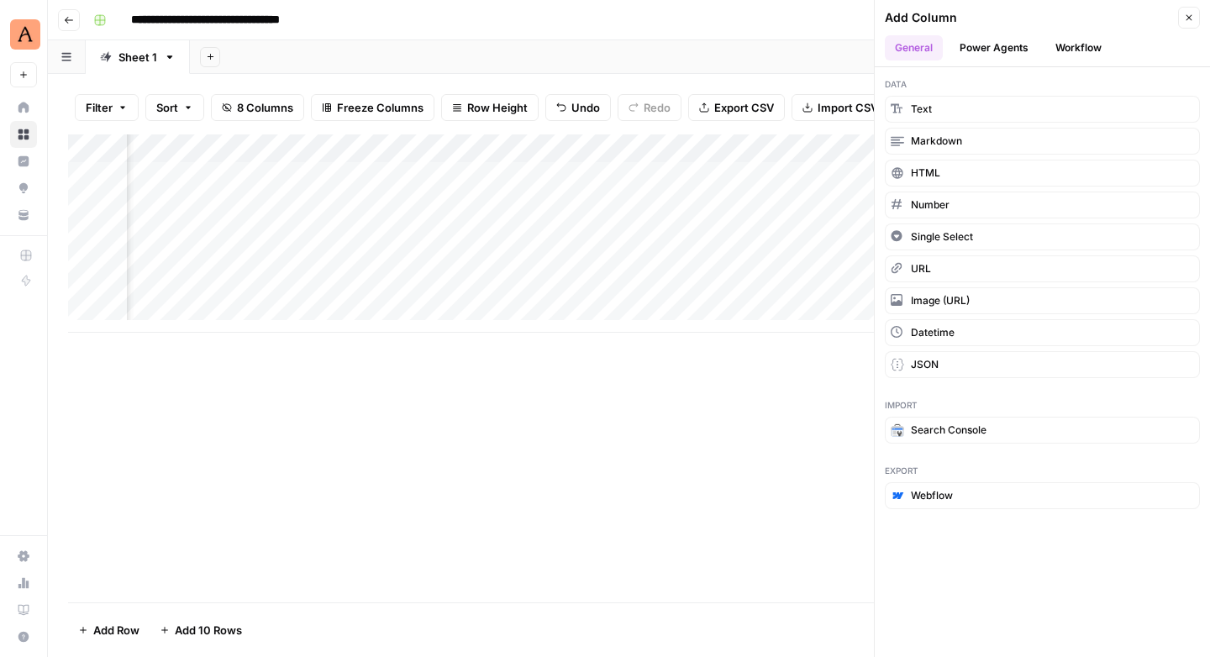
click at [1085, 47] on button "Workflow" at bounding box center [1079, 47] width 66 height 25
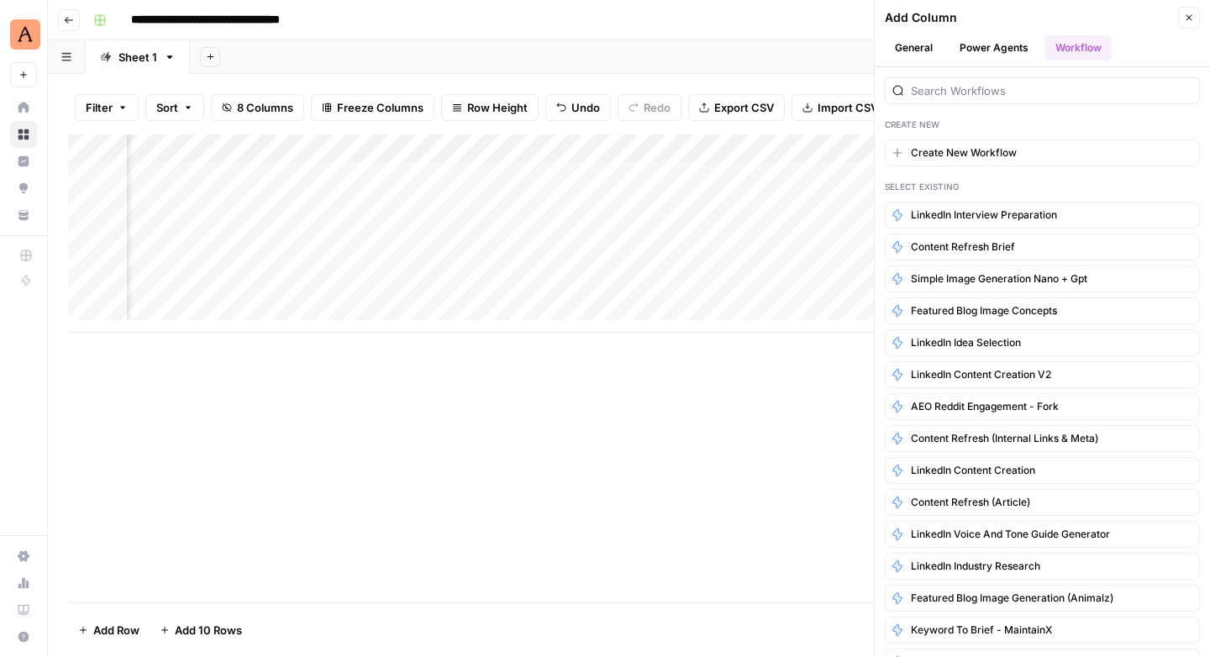
click at [1186, 13] on icon "button" at bounding box center [1189, 18] width 10 height 10
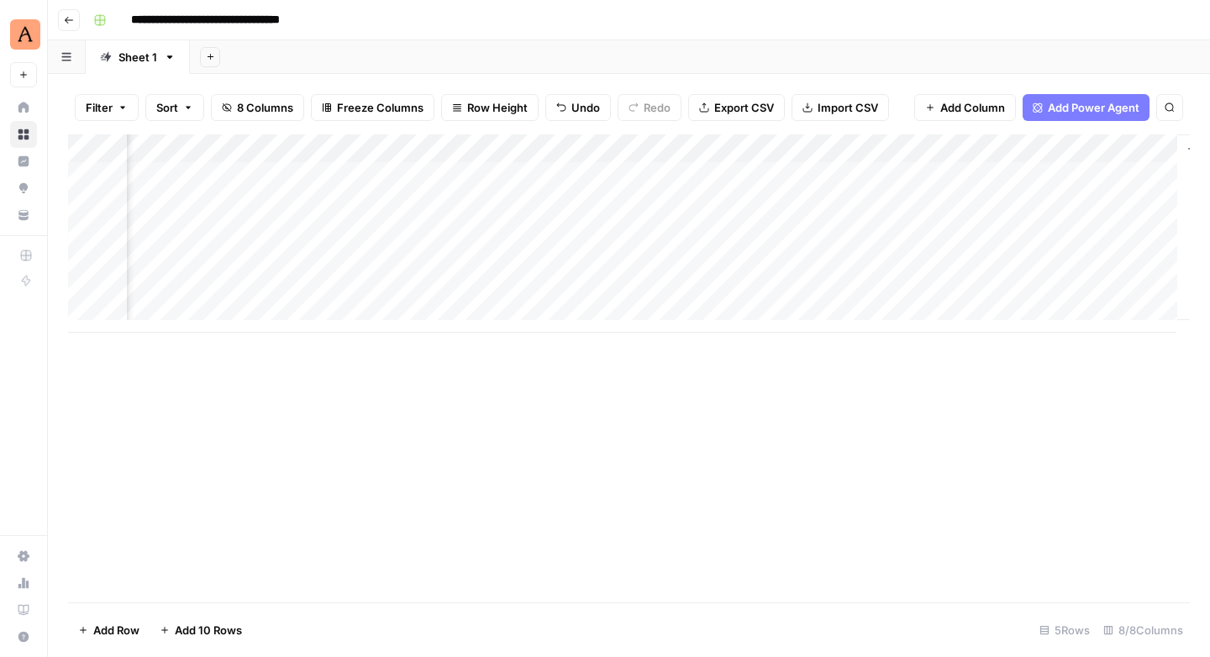
click at [1091, 170] on div "Add Column" at bounding box center [629, 233] width 1122 height 198
click at [1122, 146] on span "Add Column" at bounding box center [1151, 148] width 59 height 15
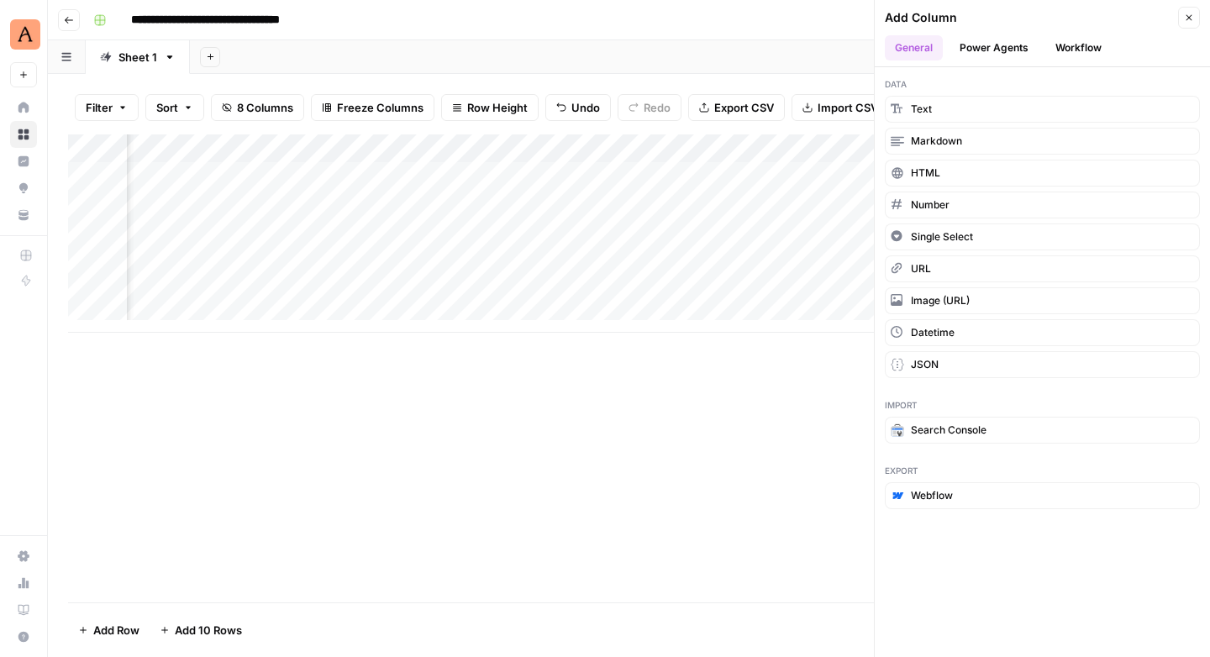
click at [1185, 16] on icon "button" at bounding box center [1189, 18] width 10 height 10
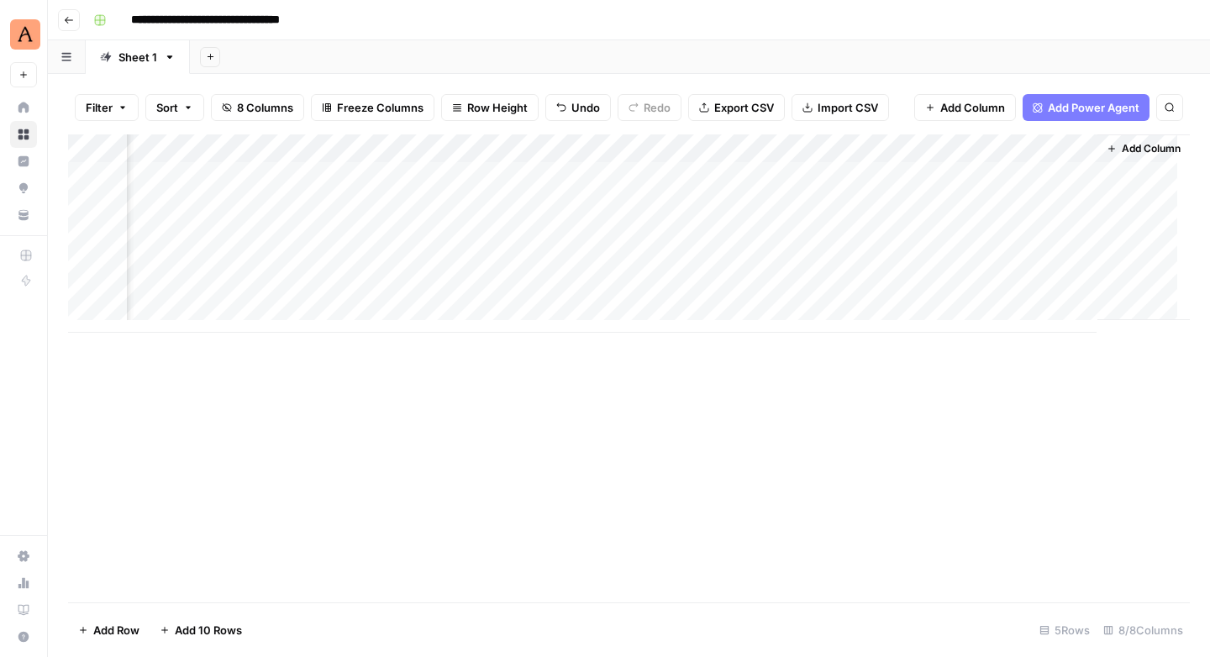
click at [168, 53] on icon "button" at bounding box center [170, 57] width 12 height 12
click at [220, 87] on span "Rename Sheet" at bounding box center [236, 89] width 81 height 17
type input "*****"
click at [95, 21] on icon "button" at bounding box center [100, 20] width 12 height 12
click at [124, 296] on span "Orange" at bounding box center [179, 295] width 121 height 17
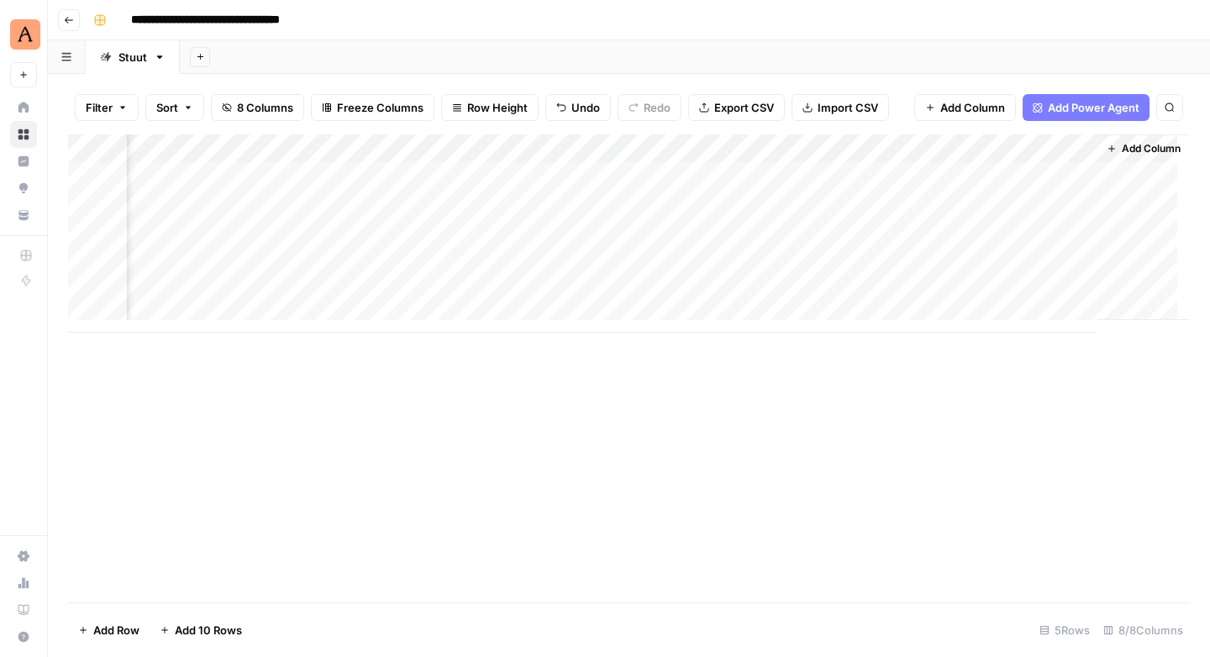
click at [453, 472] on div "Add Column" at bounding box center [629, 368] width 1122 height 468
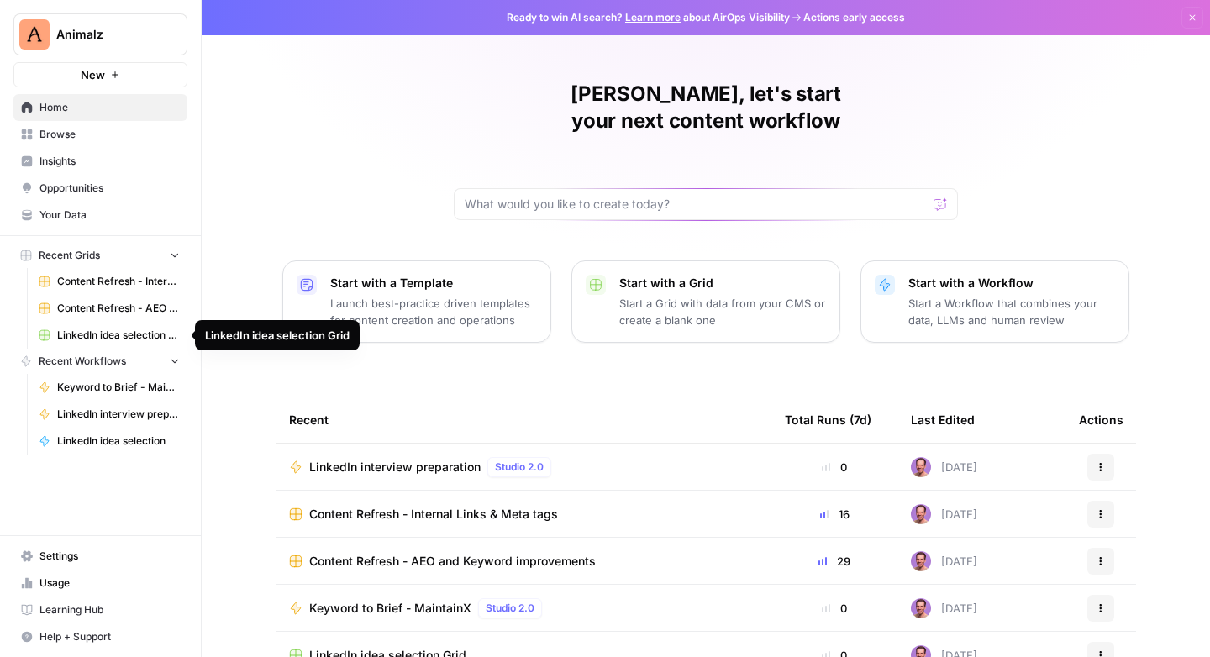
click at [94, 331] on span "LinkedIn idea selection Grid" at bounding box center [118, 335] width 123 height 15
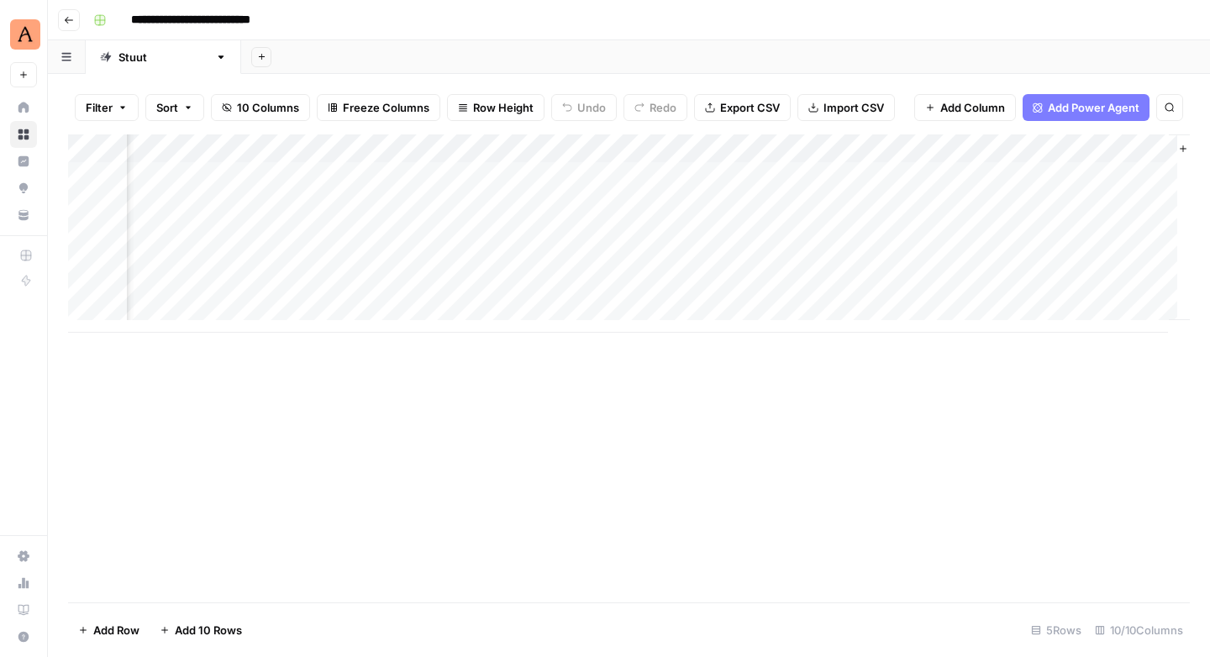
scroll to position [0, 1330]
drag, startPoint x: 846, startPoint y: 149, endPoint x: 723, endPoint y: 150, distance: 122.7
click at [723, 150] on div "Add Column" at bounding box center [629, 233] width 1122 height 198
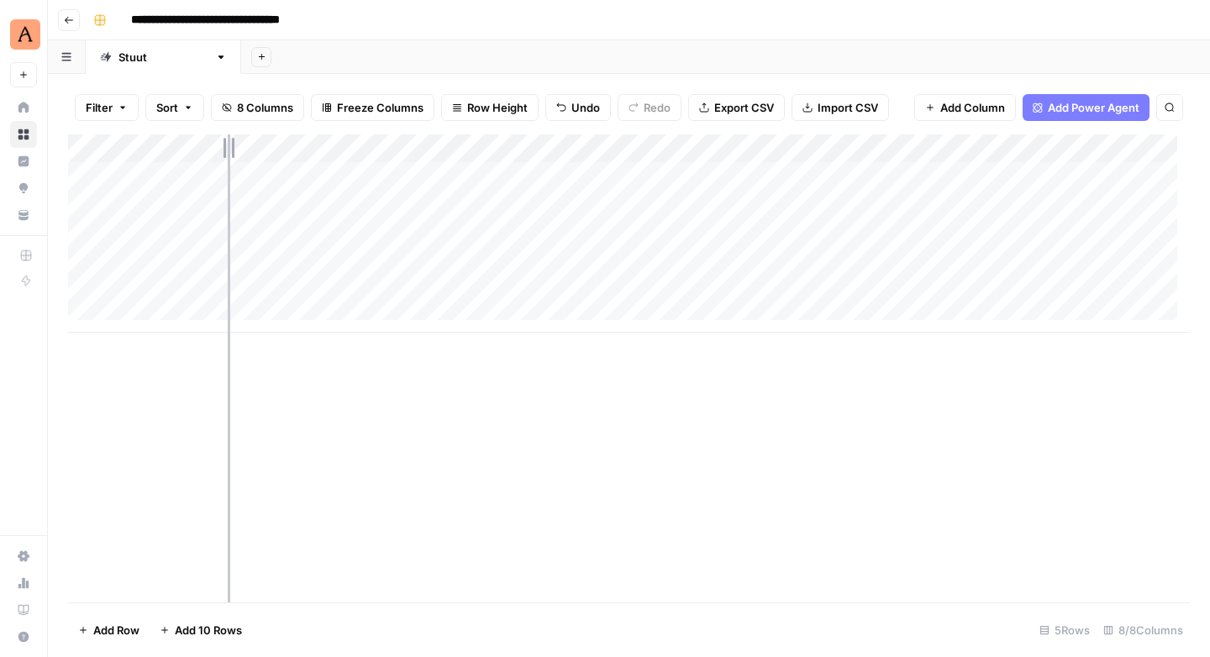
drag, startPoint x: 366, startPoint y: 145, endPoint x: 228, endPoint y: 143, distance: 137.9
click at [228, 143] on div "Add Column" at bounding box center [629, 233] width 1122 height 198
drag, startPoint x: 470, startPoint y: 145, endPoint x: 348, endPoint y: 144, distance: 121.9
click at [348, 144] on div "Add Column" at bounding box center [629, 233] width 1122 height 198
drag, startPoint x: 590, startPoint y: 151, endPoint x: 411, endPoint y: 150, distance: 179.0
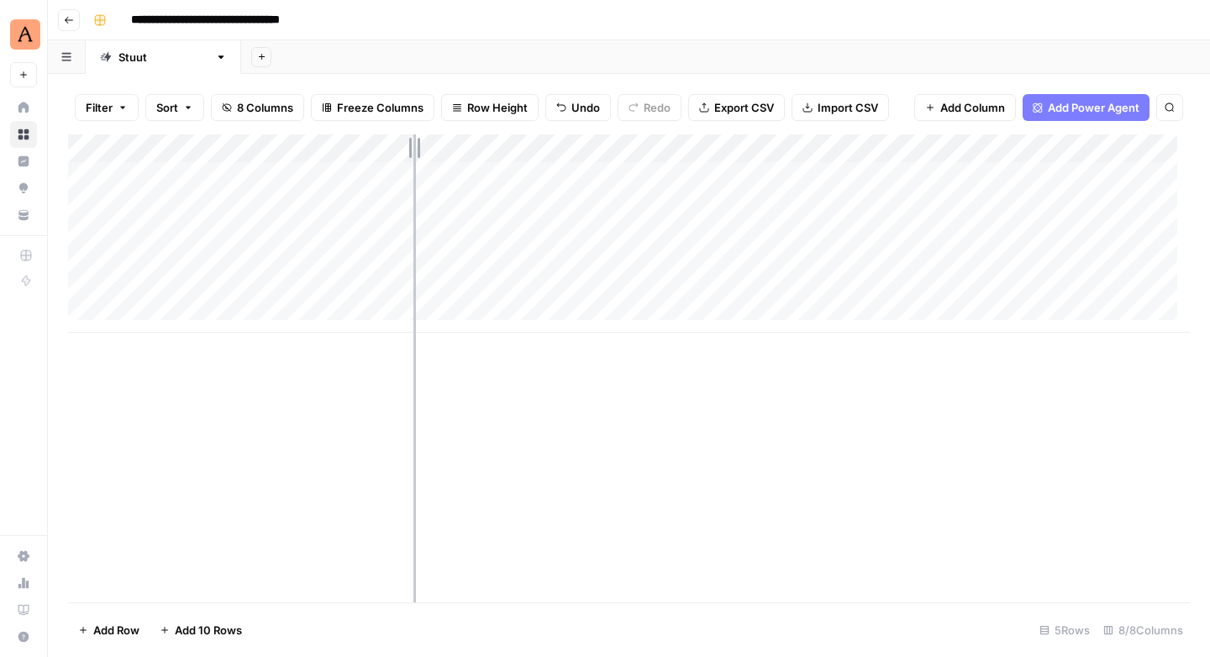
click at [411, 150] on div "Add Column" at bounding box center [629, 233] width 1122 height 198
drag, startPoint x: 1083, startPoint y: 147, endPoint x: 989, endPoint y: 147, distance: 93.3
click at [989, 147] on div "Add Column" at bounding box center [629, 233] width 1122 height 198
click at [1042, 174] on div "Add Column" at bounding box center [629, 233] width 1122 height 198
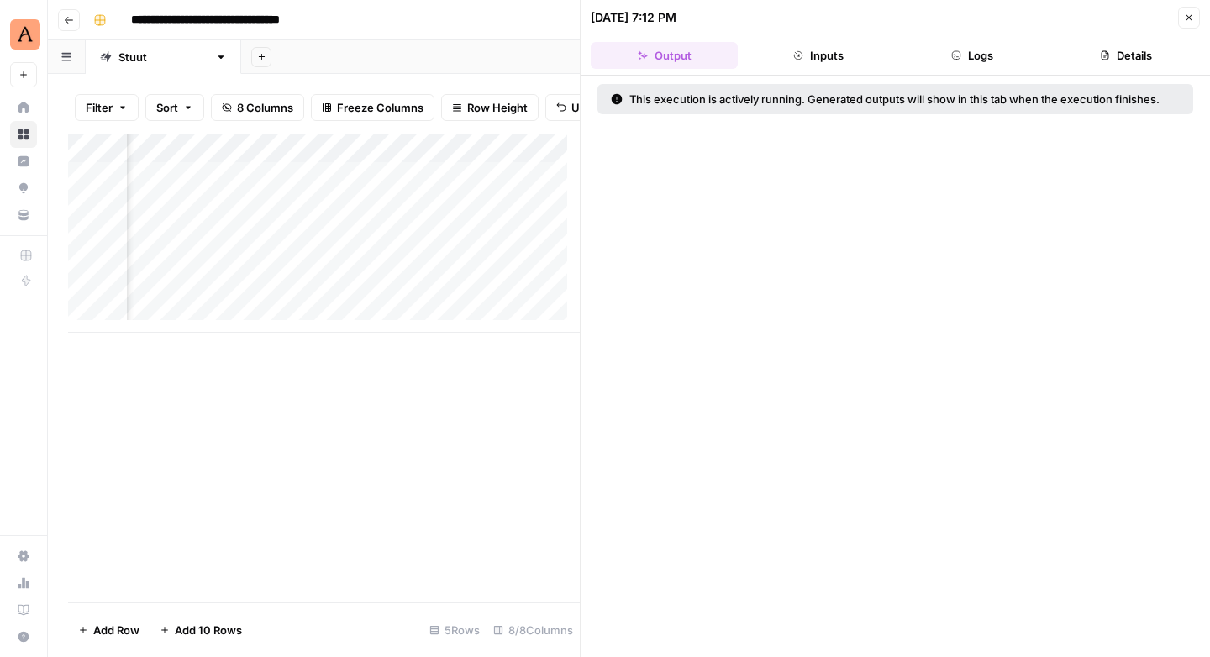
click at [981, 48] on button "Logs" at bounding box center [972, 55] width 147 height 27
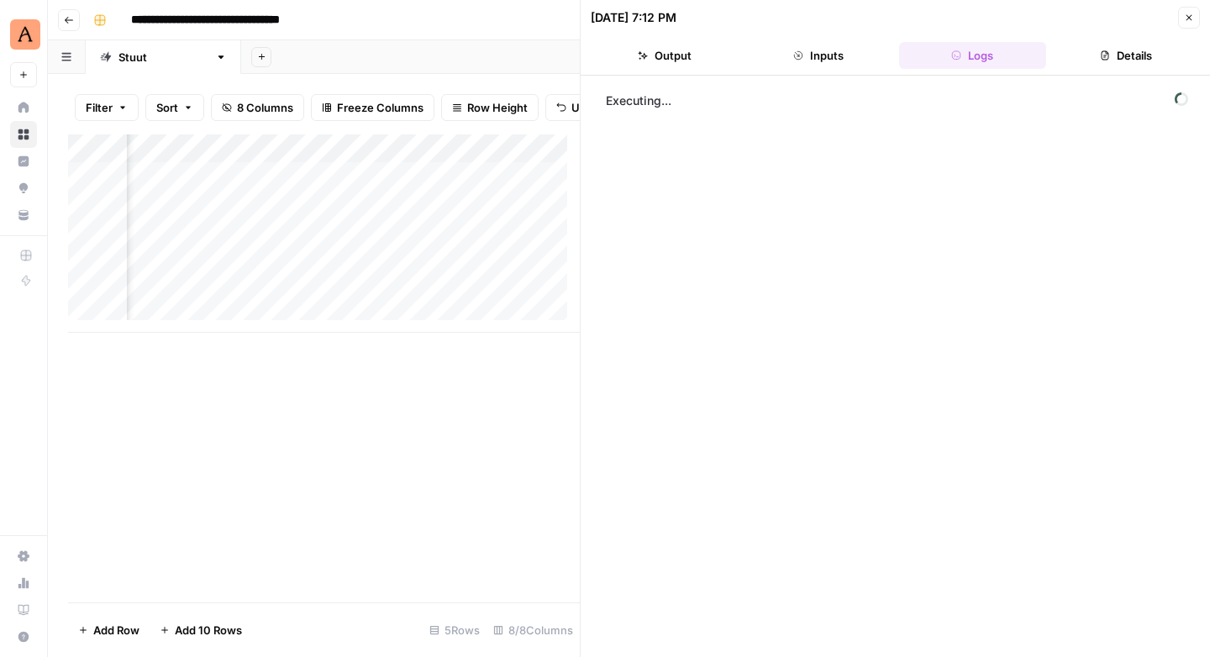
click at [1127, 59] on button "Details" at bounding box center [1126, 55] width 147 height 27
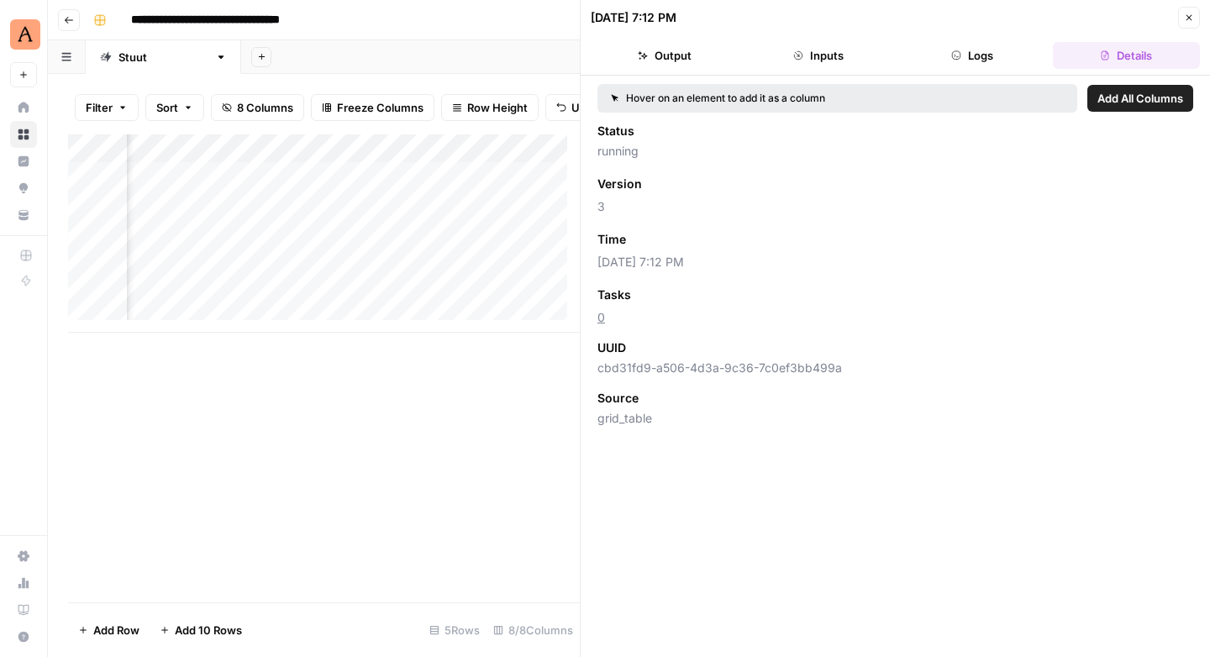
click at [995, 55] on button "Logs" at bounding box center [972, 55] width 147 height 27
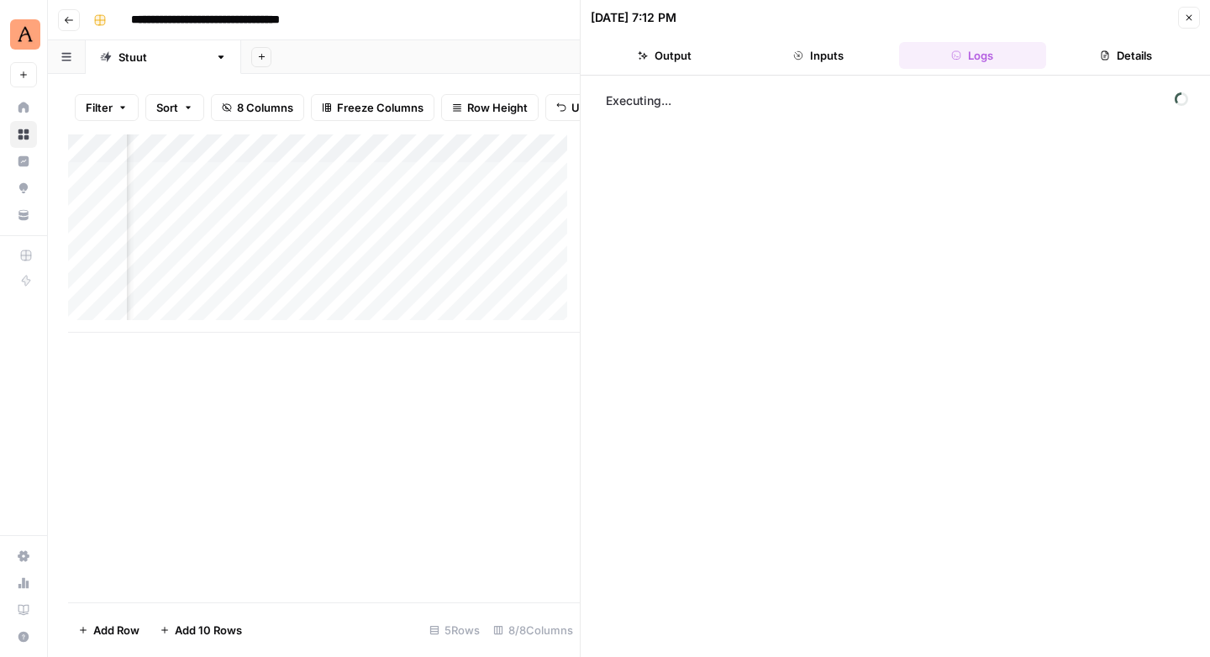
click at [811, 55] on button "Inputs" at bounding box center [818, 55] width 147 height 27
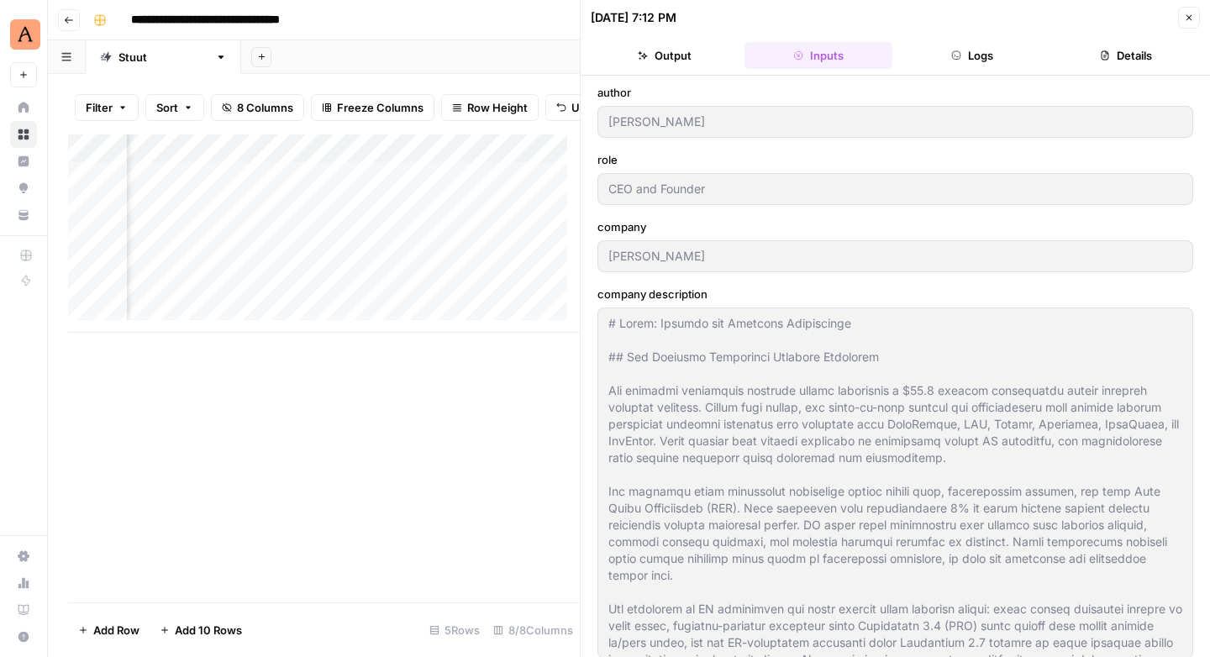
click at [677, 59] on button "Output" at bounding box center [664, 55] width 147 height 27
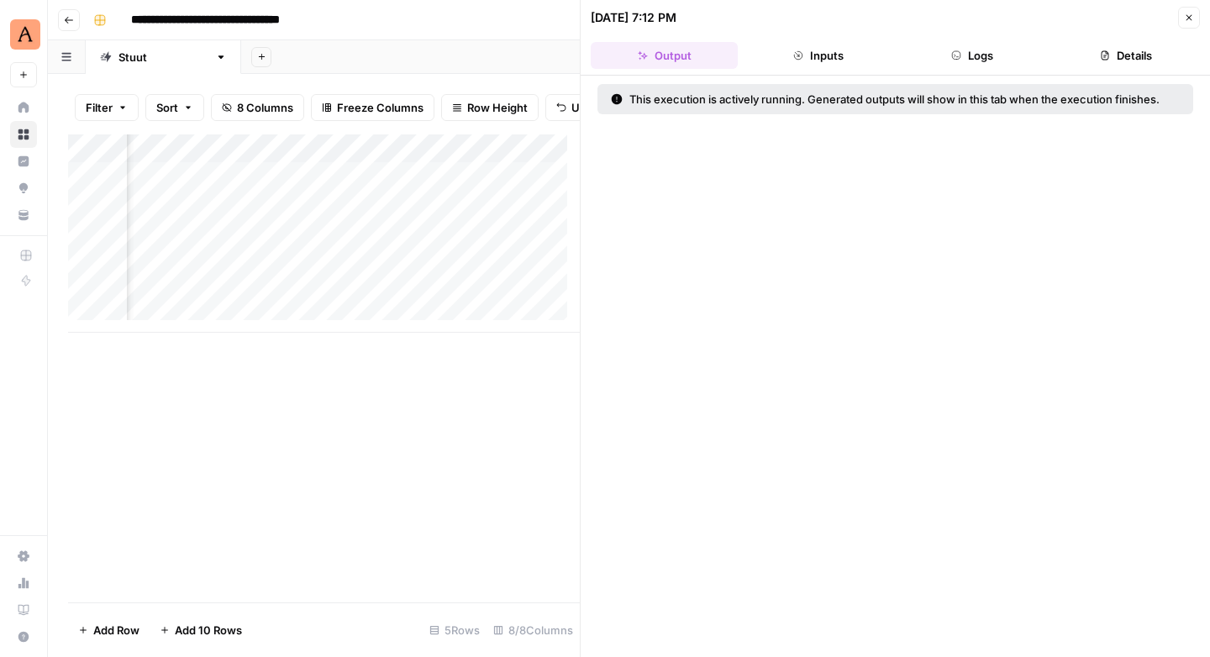
click at [975, 66] on button "Logs" at bounding box center [972, 55] width 147 height 27
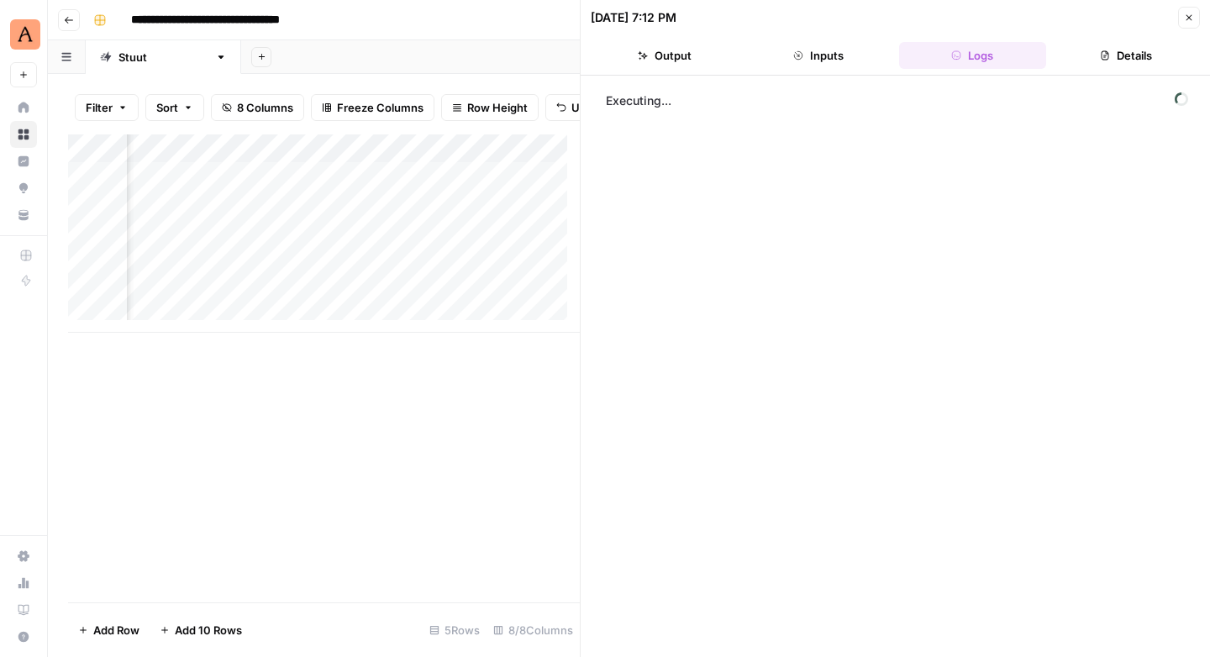
click at [1188, 20] on icon "button" at bounding box center [1189, 18] width 10 height 10
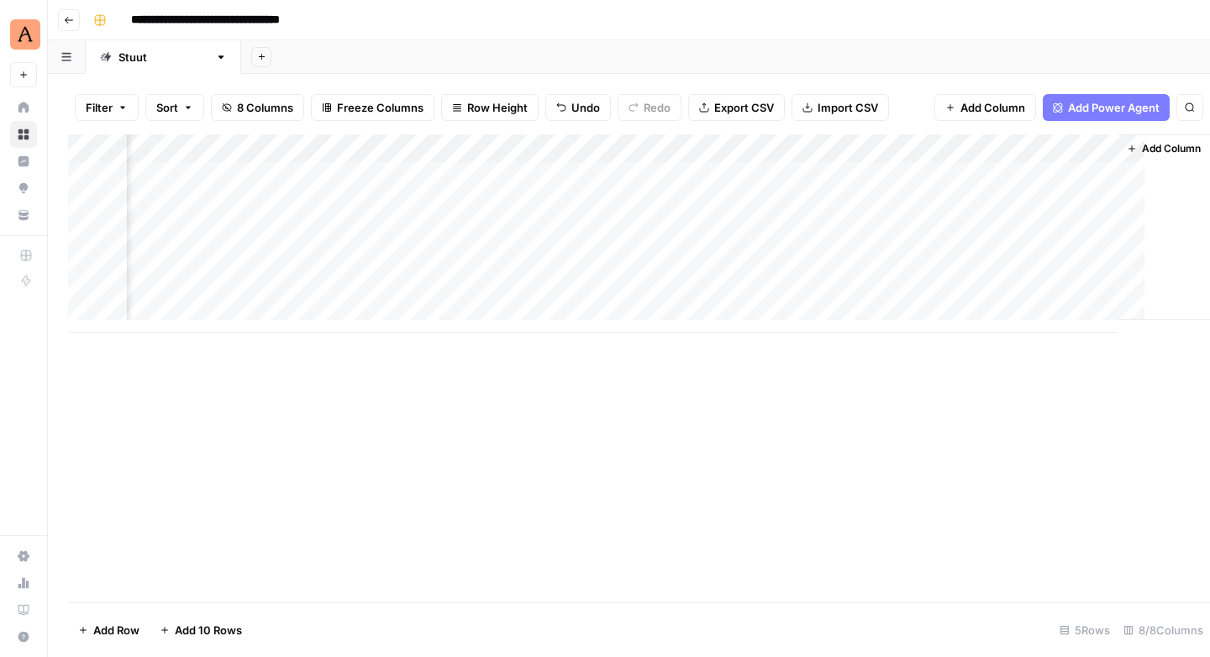
scroll to position [0, 411]
click at [1067, 151] on div "Add Column" at bounding box center [629, 233] width 1122 height 198
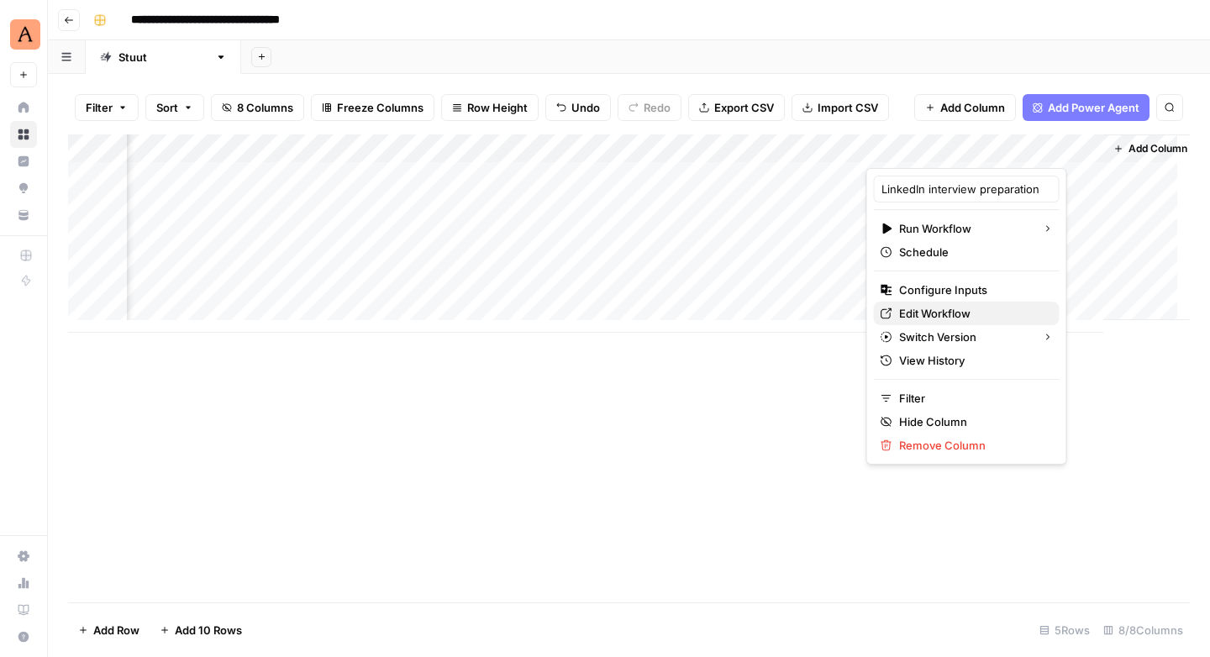
click at [937, 317] on span "Edit Workflow" at bounding box center [972, 313] width 147 height 17
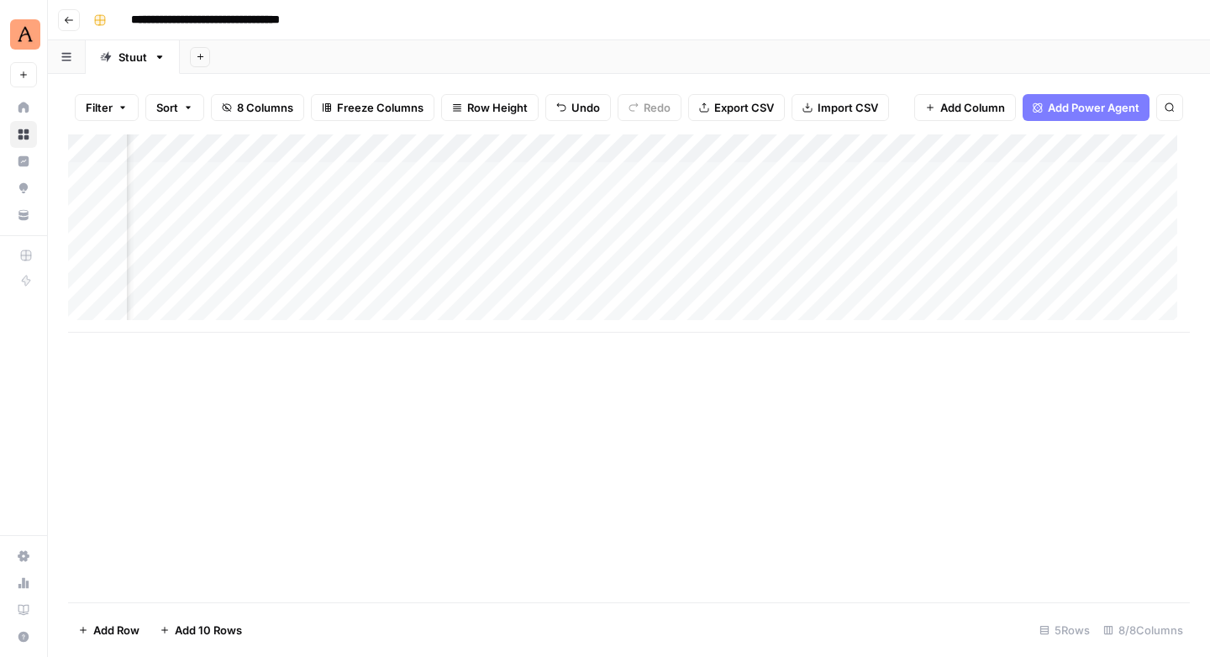
scroll to position [0, 411]
click at [802, 378] on div "Add Column" at bounding box center [629, 368] width 1122 height 468
click at [1088, 177] on div "Add Column" at bounding box center [629, 233] width 1122 height 198
click at [1052, 206] on div "Add Column" at bounding box center [629, 233] width 1122 height 198
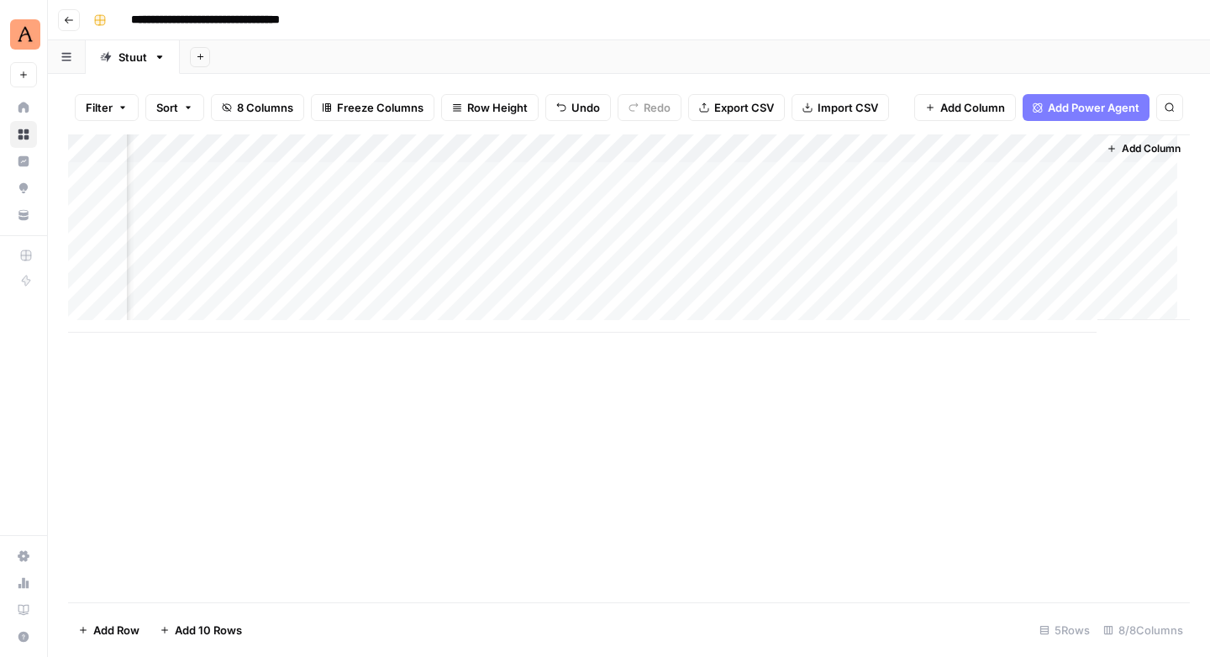
scroll to position [0, 419]
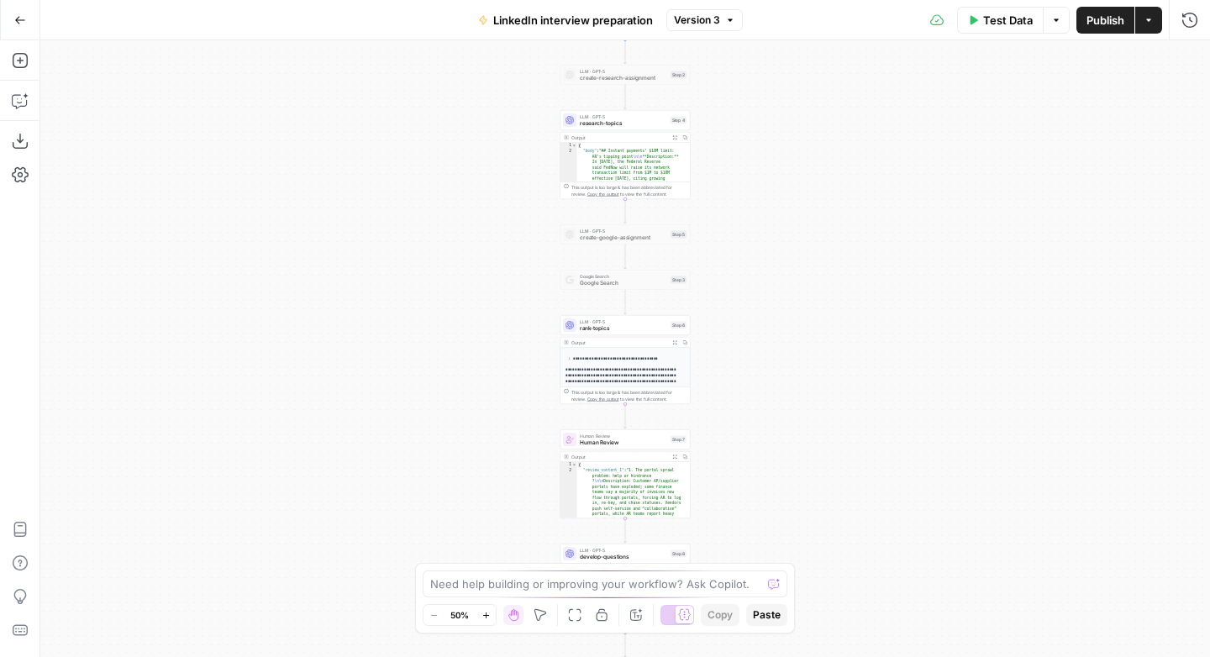
click at [645, 125] on span "research-topics" at bounding box center [623, 123] width 87 height 8
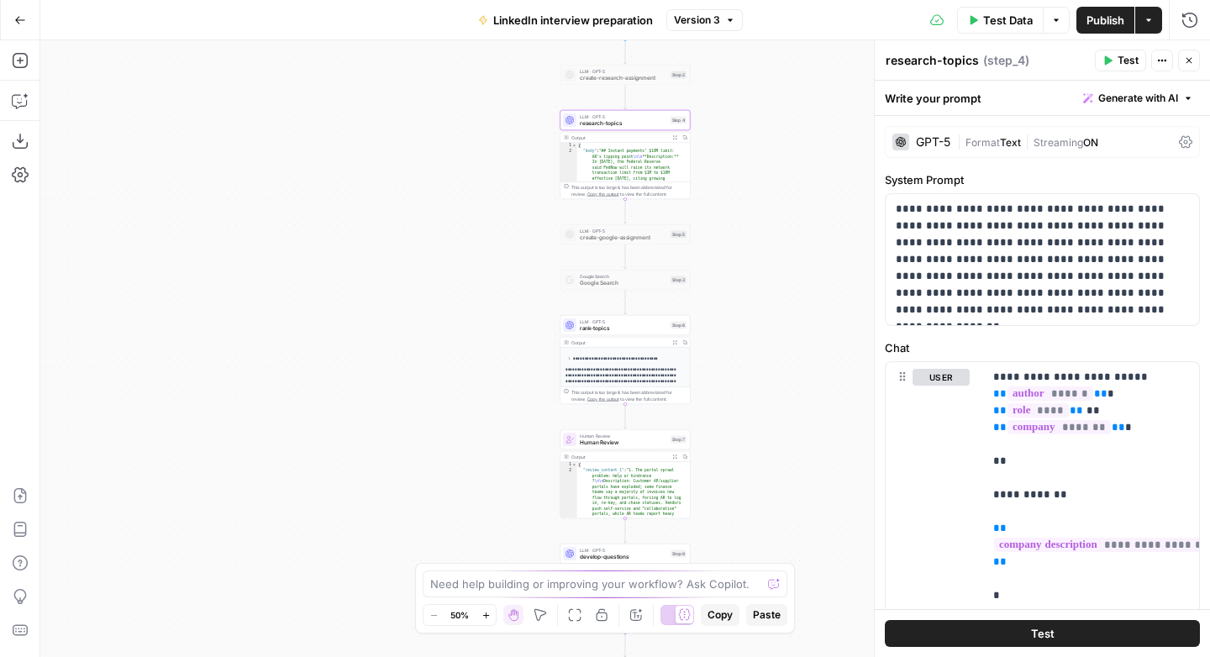
click at [1051, 142] on span "Streaming" at bounding box center [1059, 142] width 50 height 13
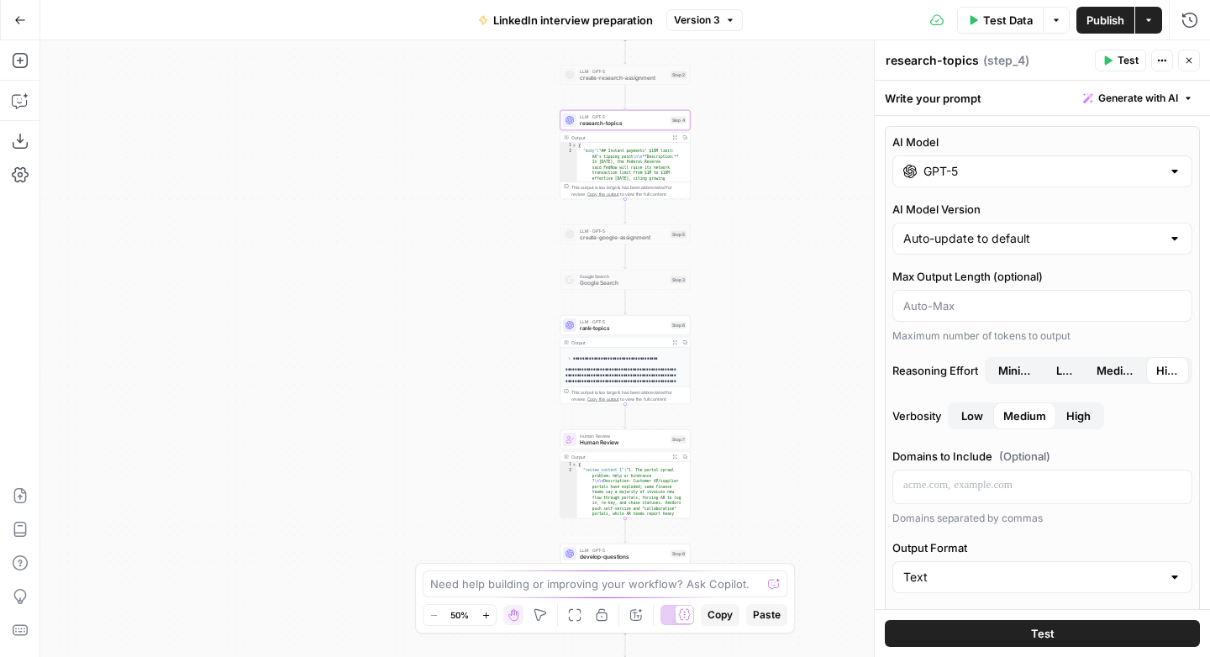
click at [1104, 371] on span "Medium" at bounding box center [1117, 370] width 40 height 17
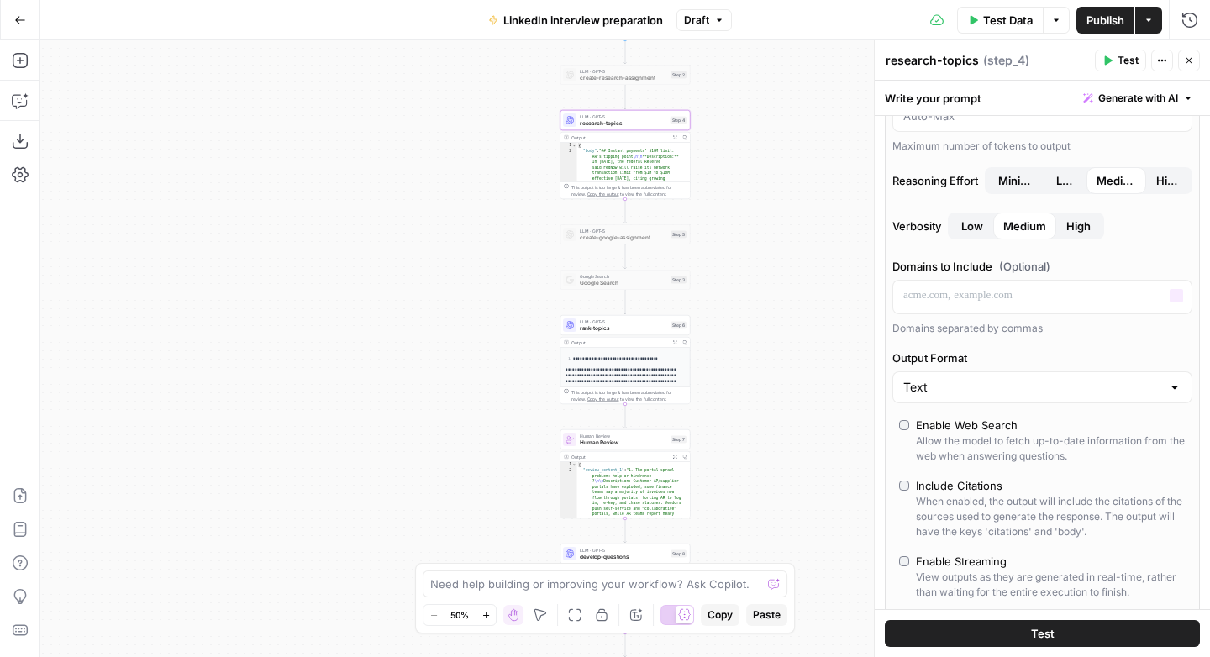
scroll to position [150, 0]
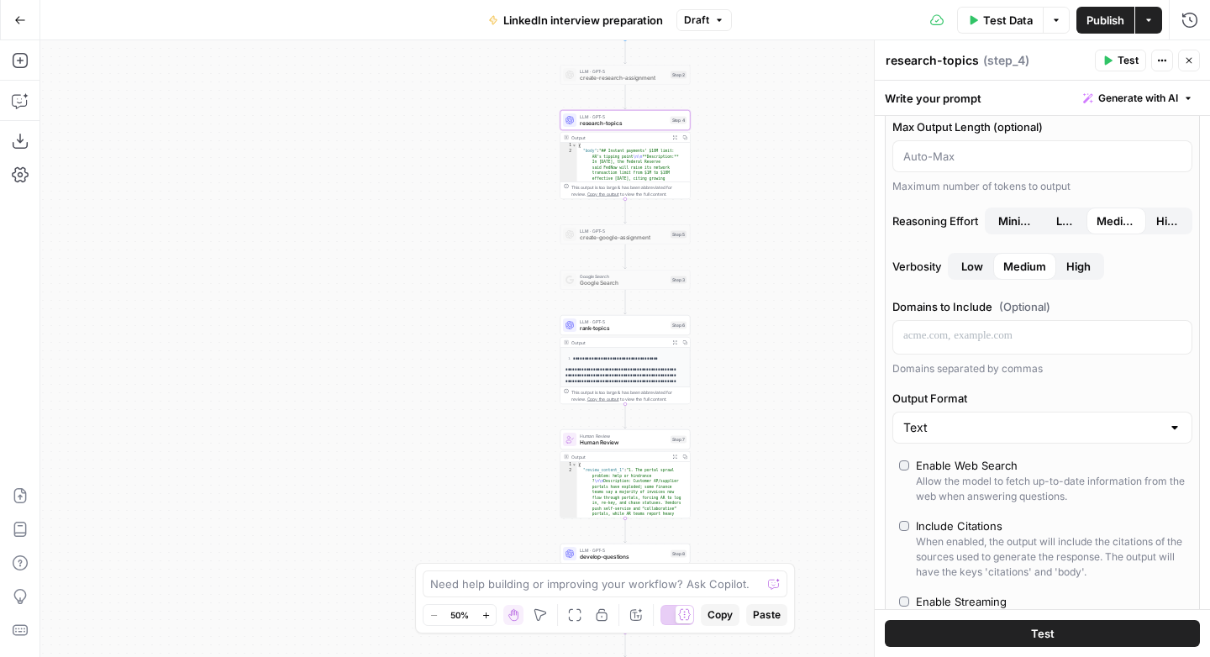
click at [1102, 23] on span "Publish" at bounding box center [1106, 20] width 38 height 17
